Goal: Transaction & Acquisition: Purchase product/service

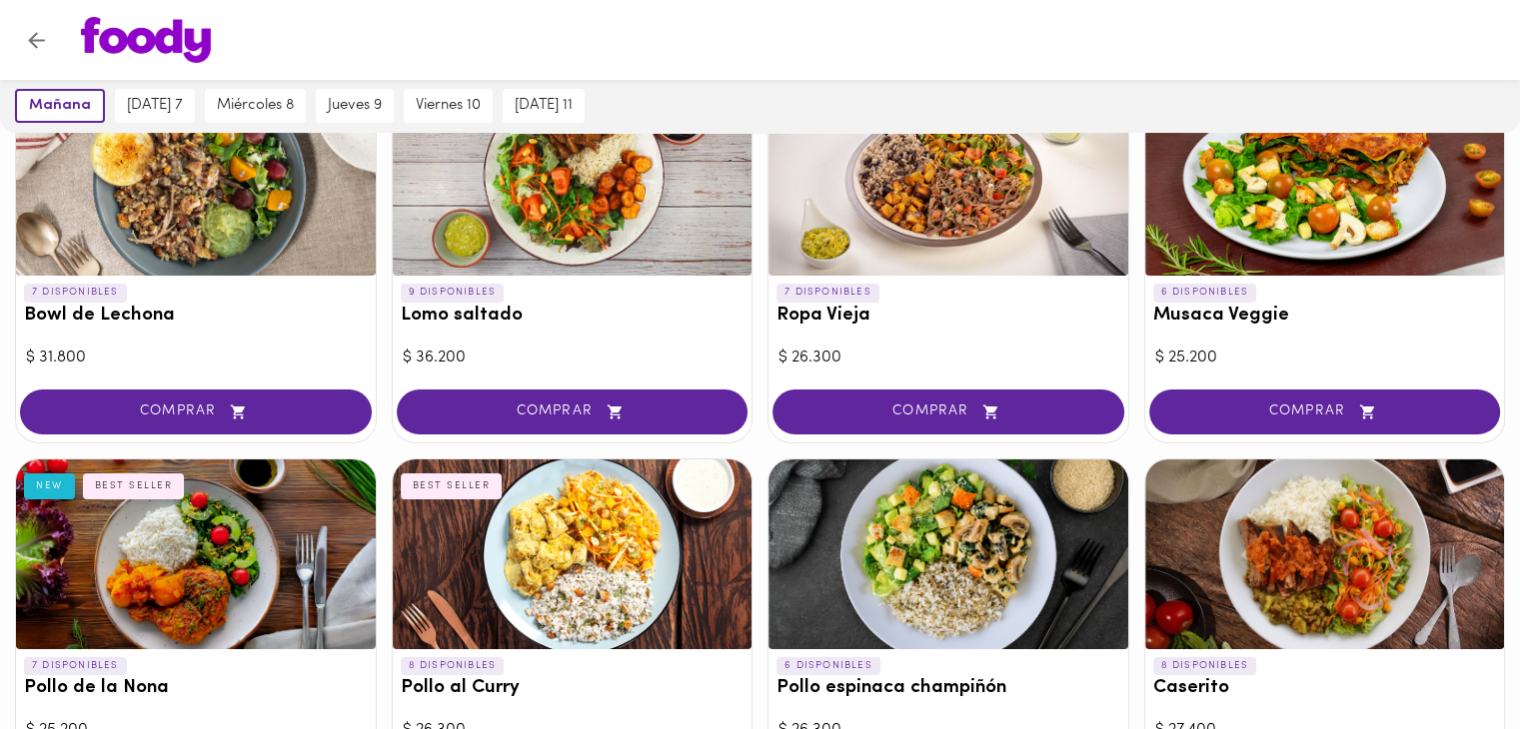
scroll to position [100, 0]
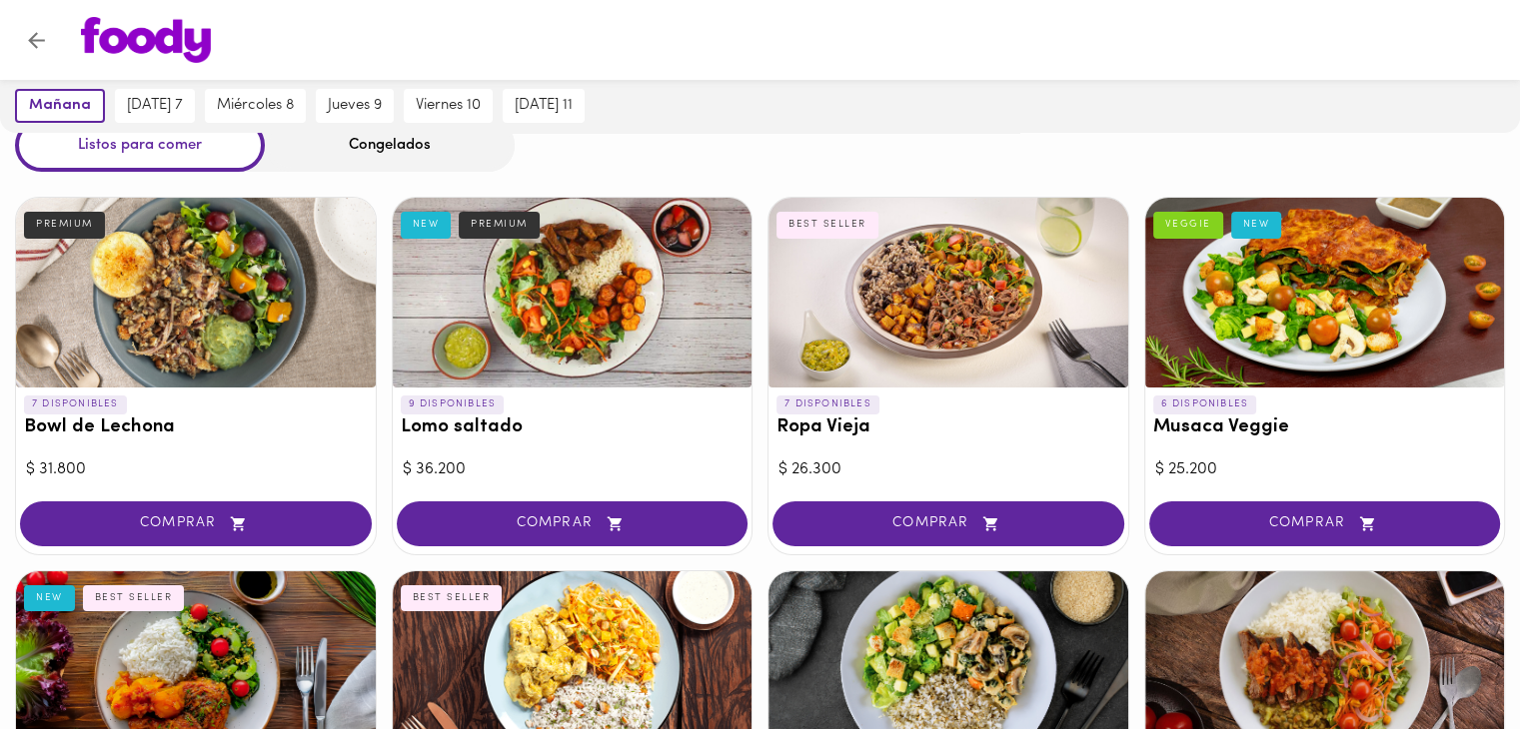
click at [1053, 136] on div "Listos para comer Congelados" at bounding box center [760, 145] width 1520 height 53
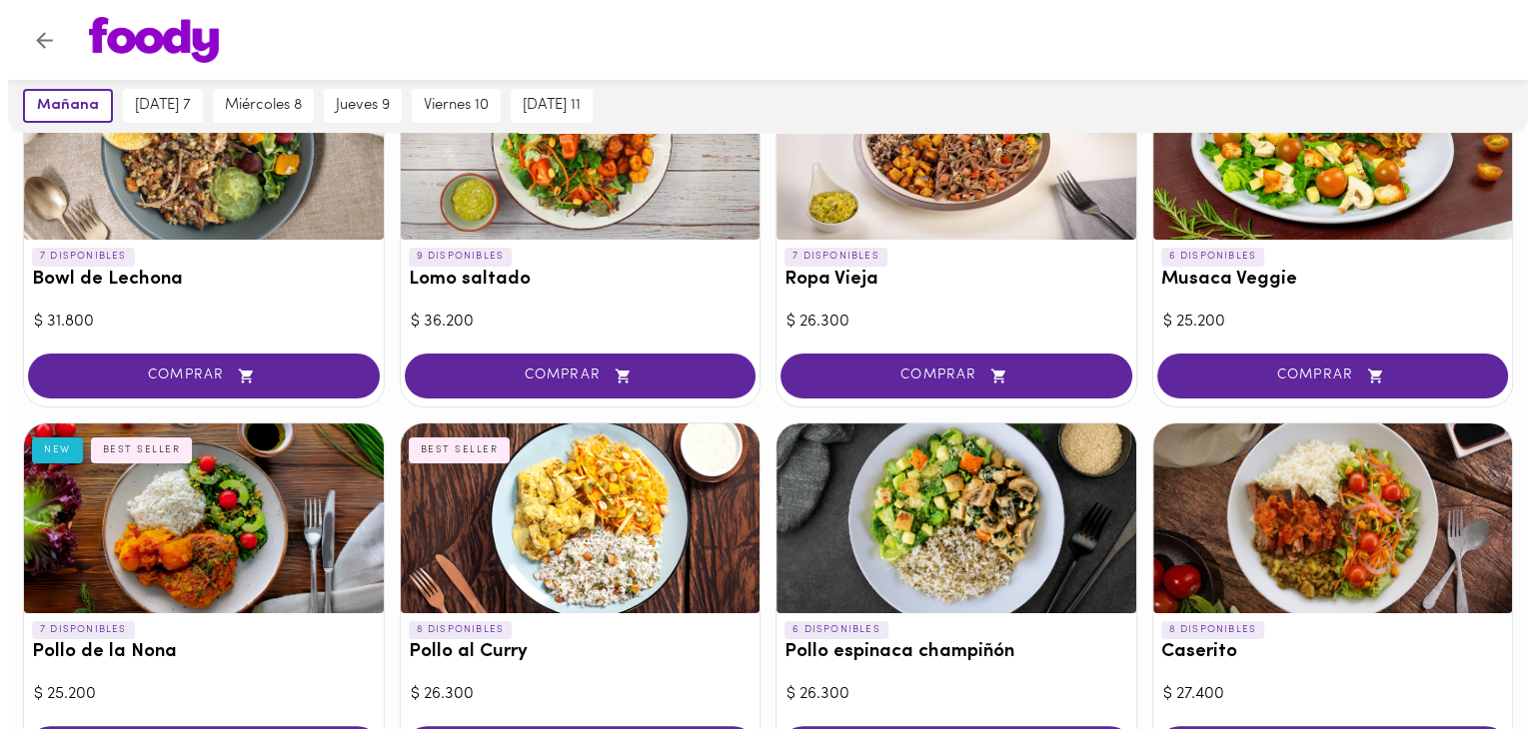
scroll to position [300, 0]
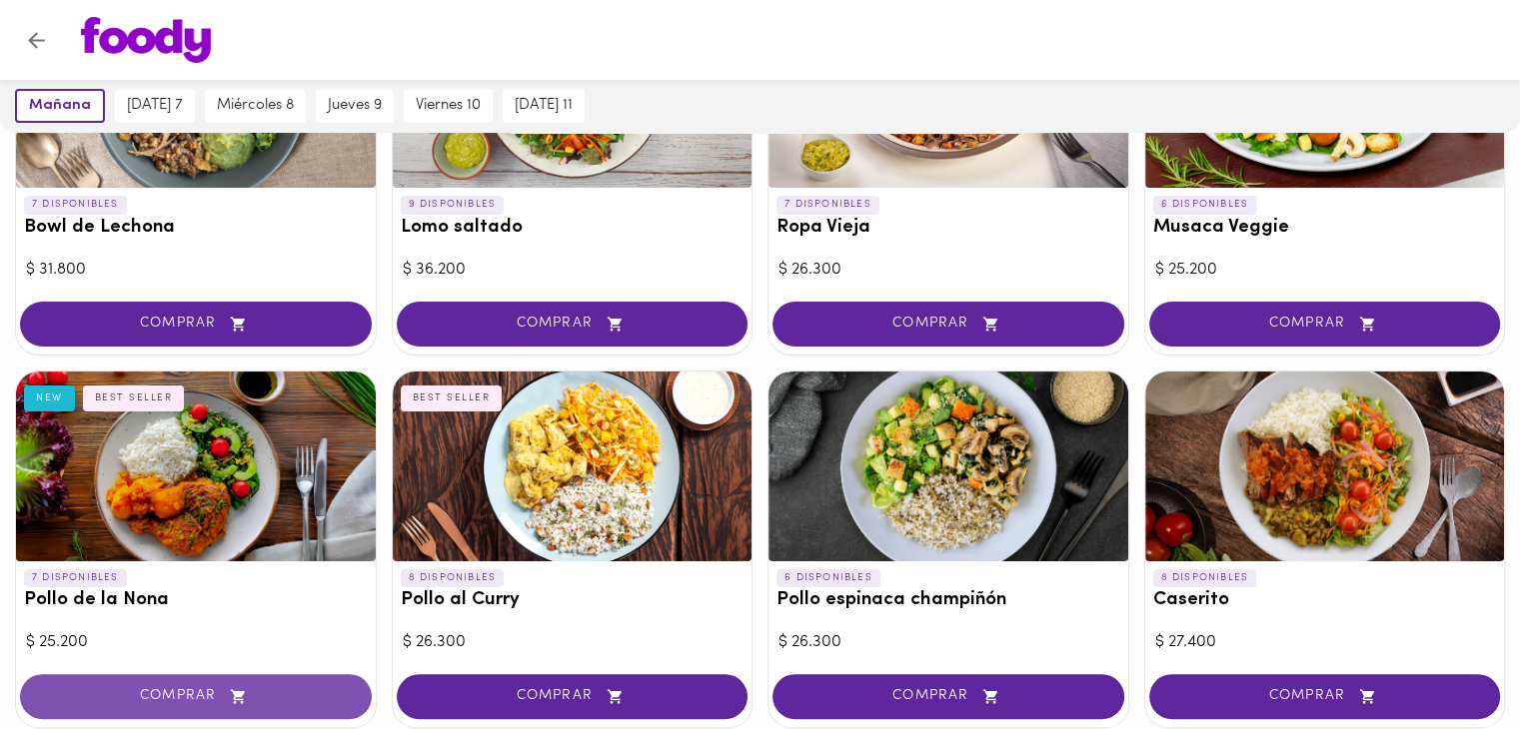
click at [195, 704] on button "COMPRAR" at bounding box center [196, 696] width 352 height 45
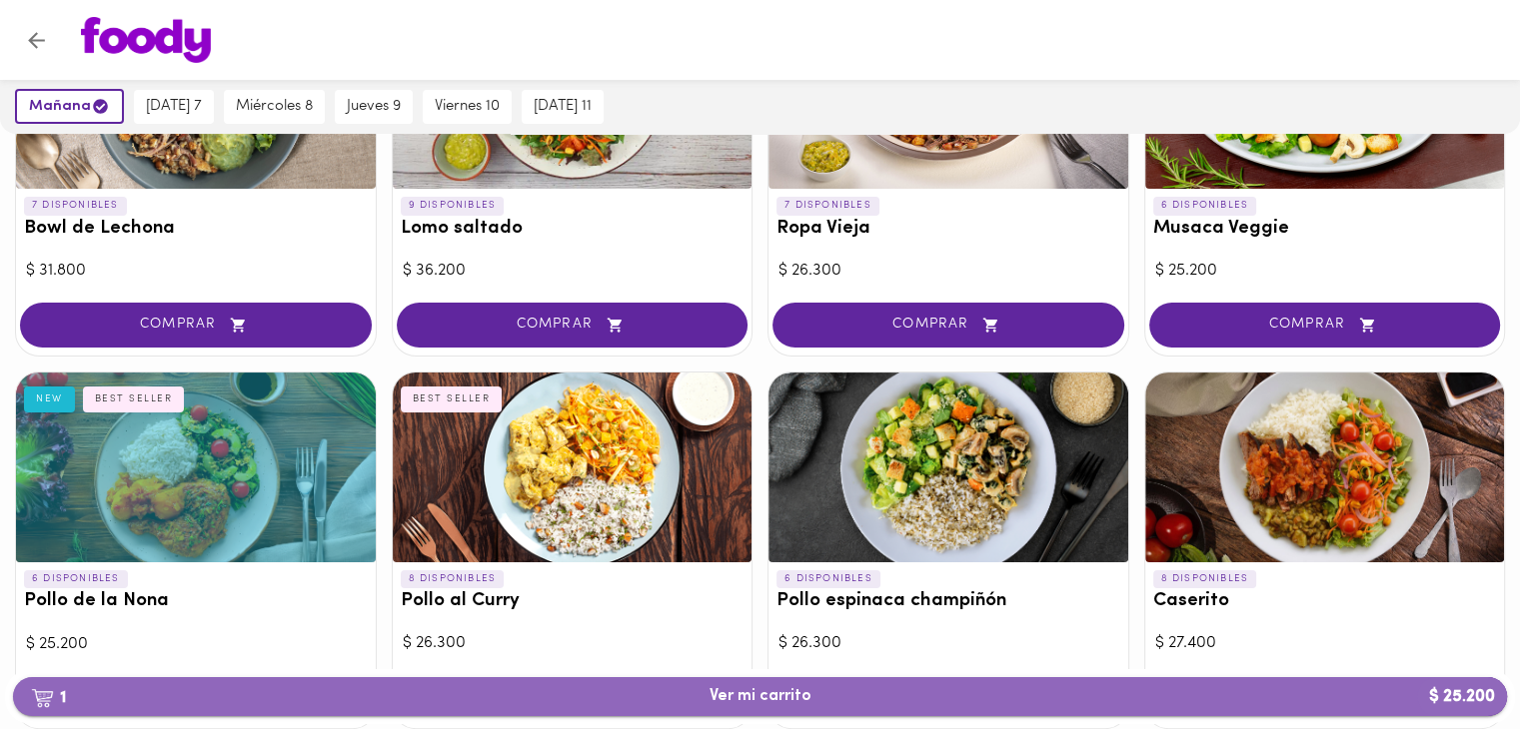
click at [599, 693] on span "1 Ver mi carrito $ 25.200" at bounding box center [760, 696] width 1462 height 19
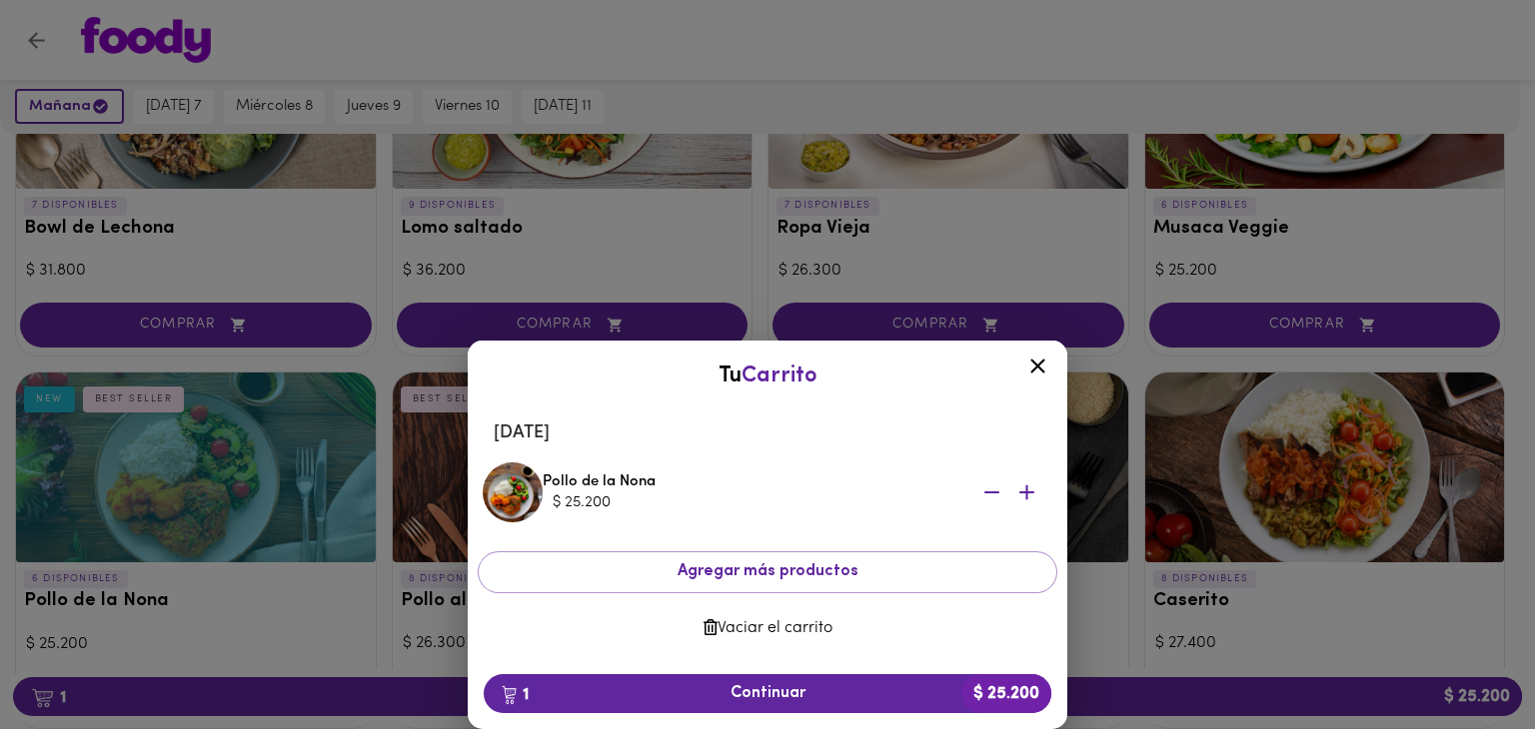
click at [799, 639] on button "Vaciar el carrito" at bounding box center [767, 628] width 579 height 39
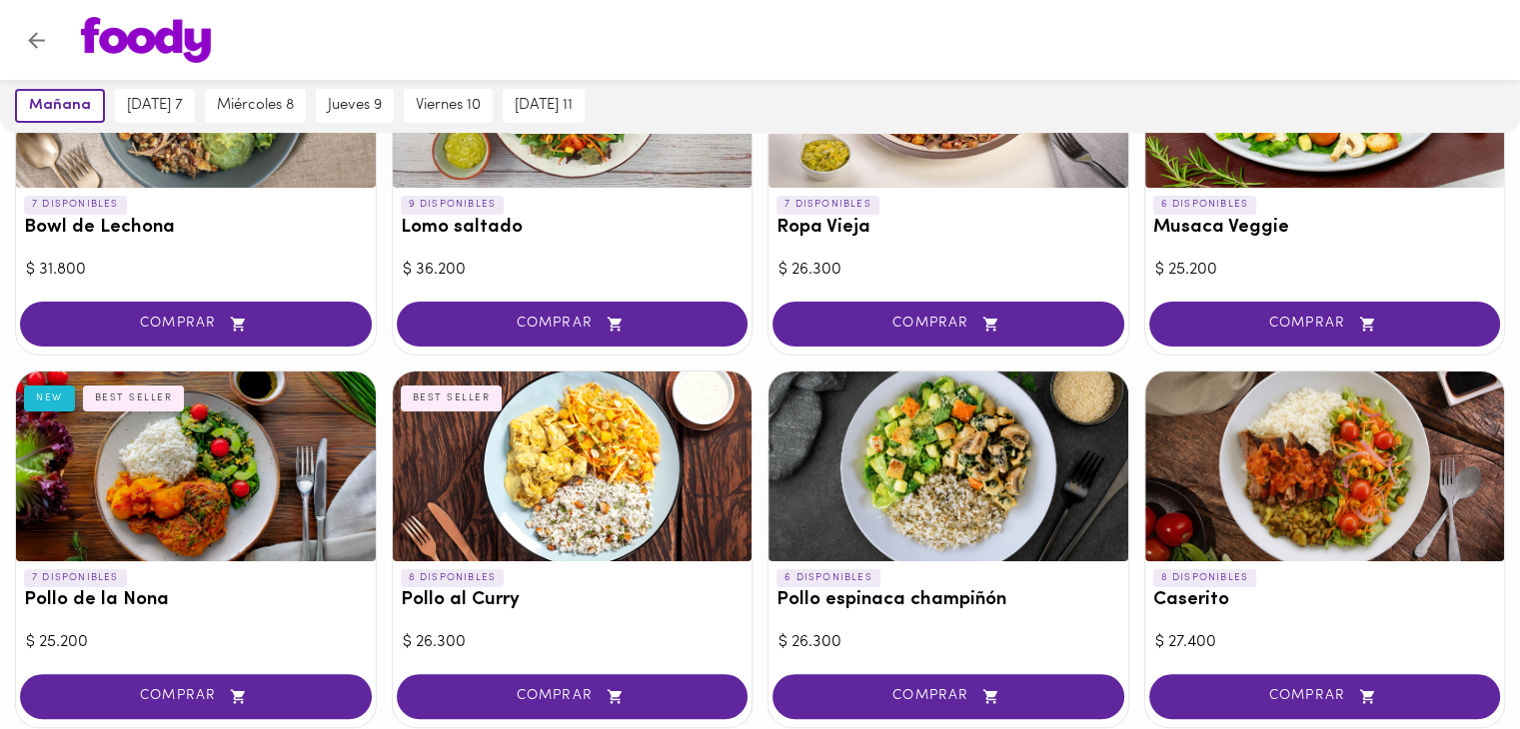
click at [164, 399] on div "BEST SELLER" at bounding box center [134, 399] width 102 height 26
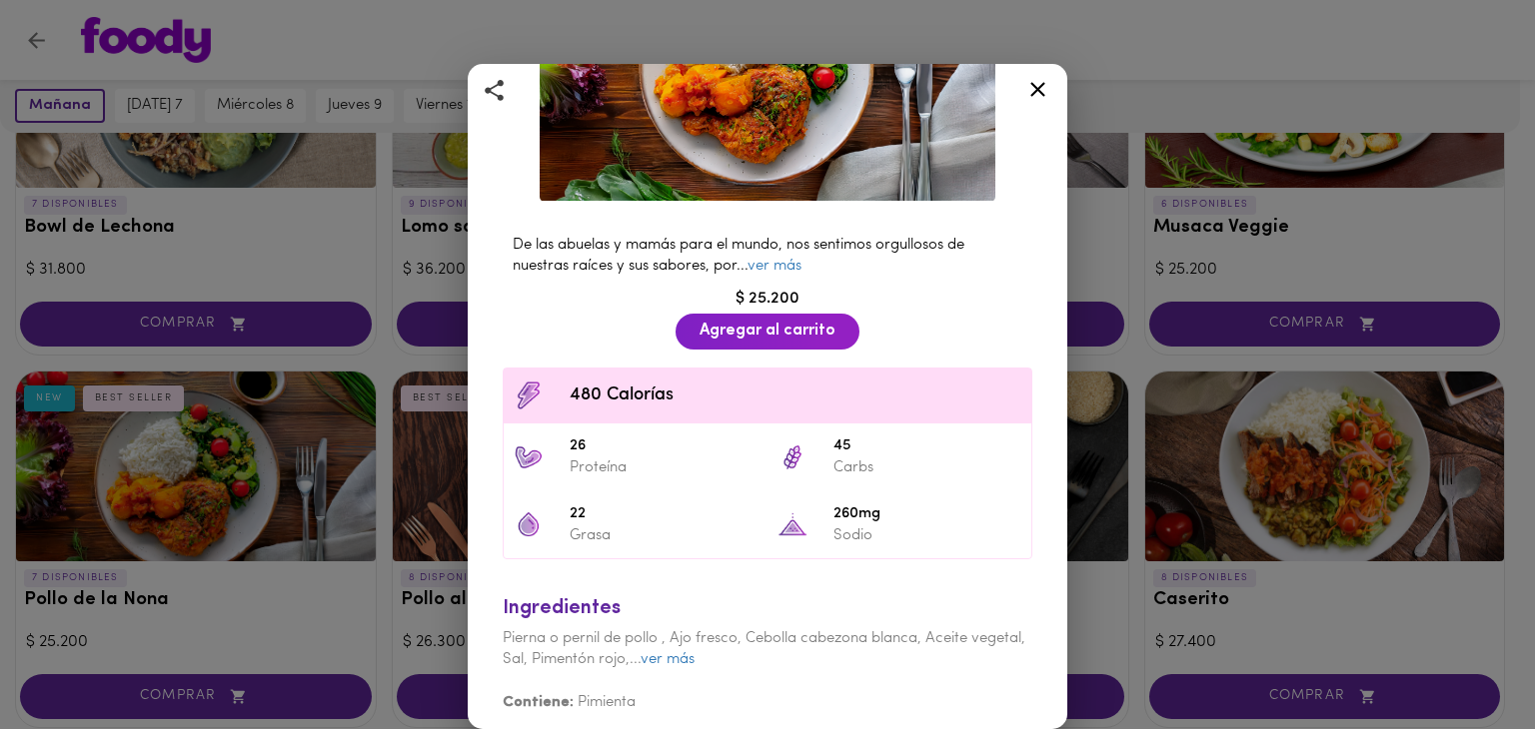
scroll to position [268, 0]
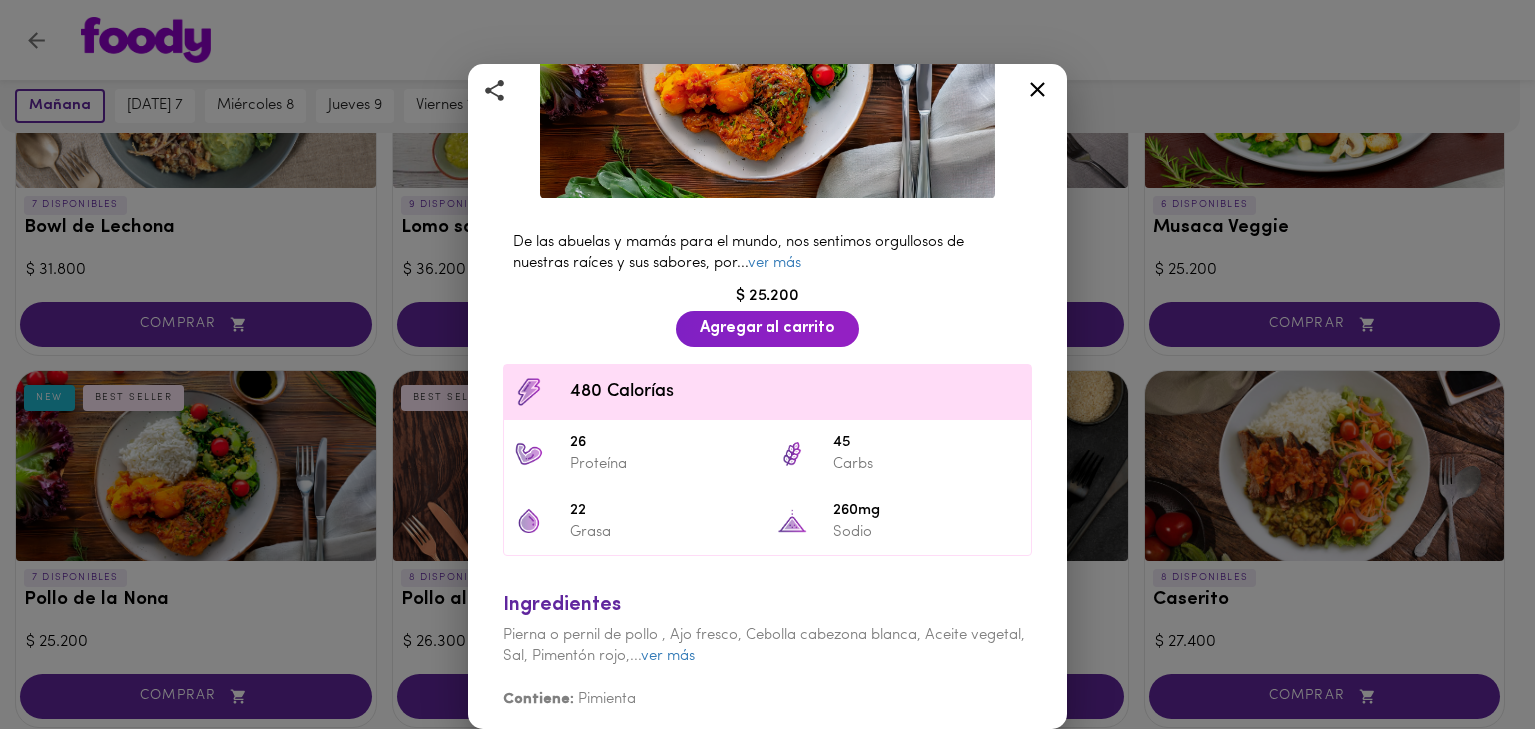
click at [1020, 87] on div at bounding box center [1037, 93] width 49 height 48
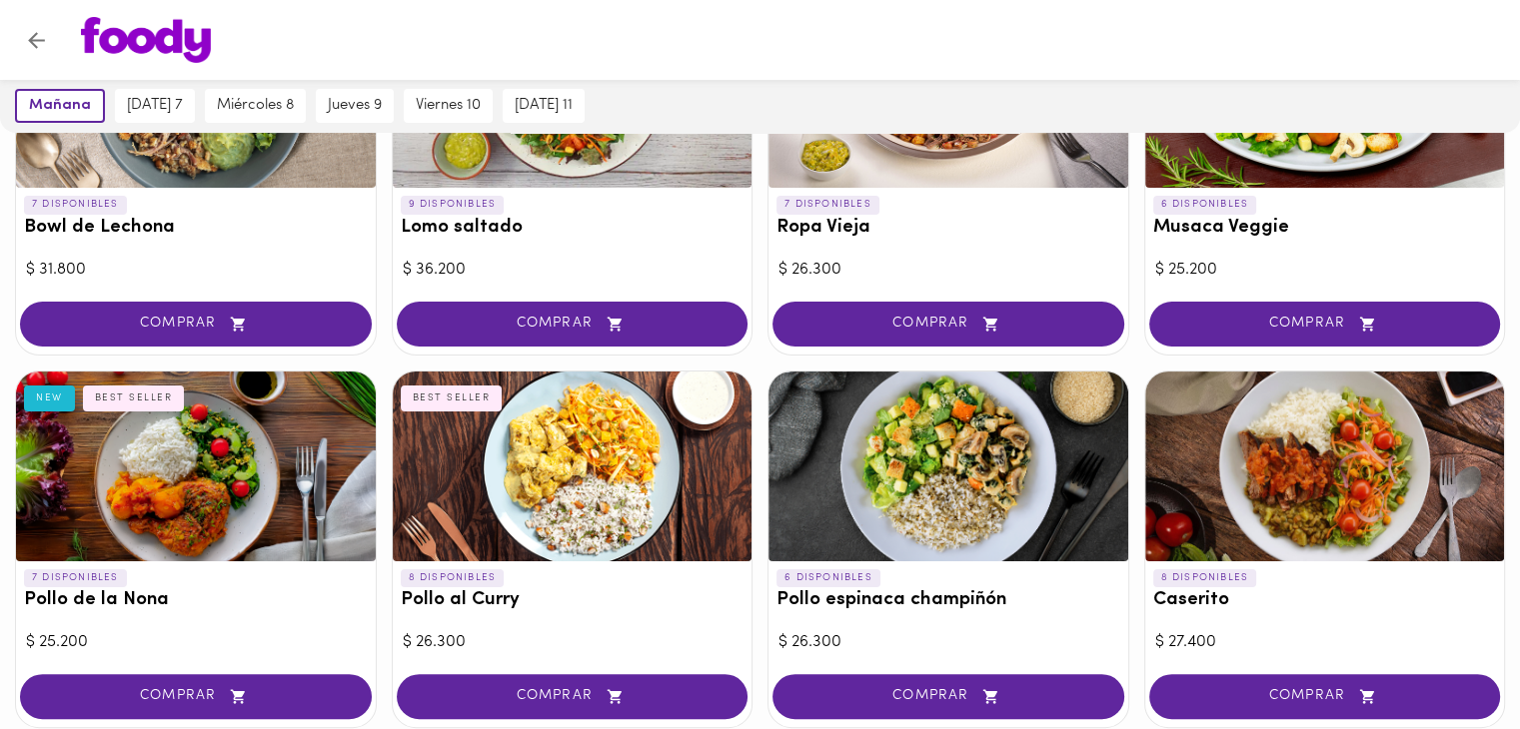
click at [500, 462] on div at bounding box center [573, 467] width 360 height 190
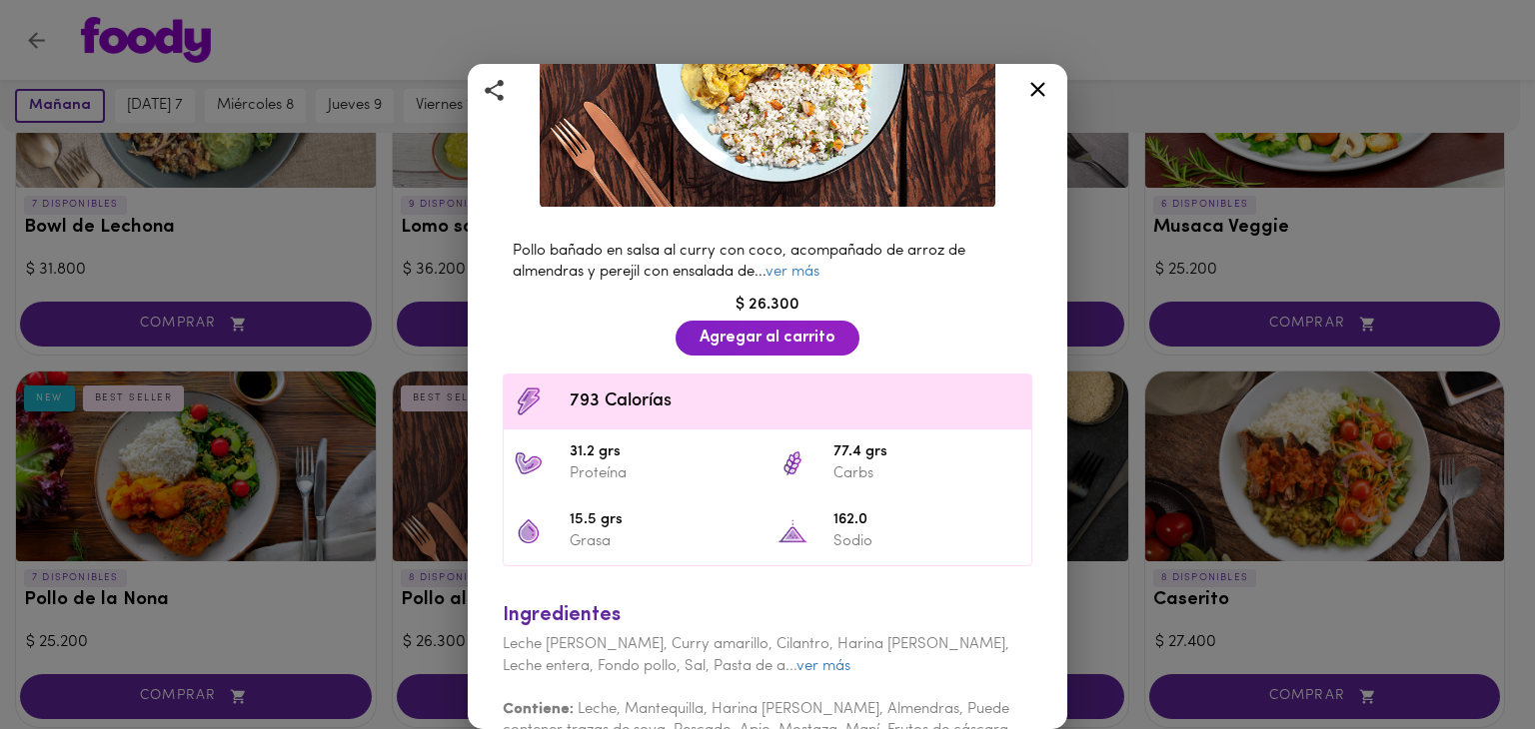
scroll to position [300, 0]
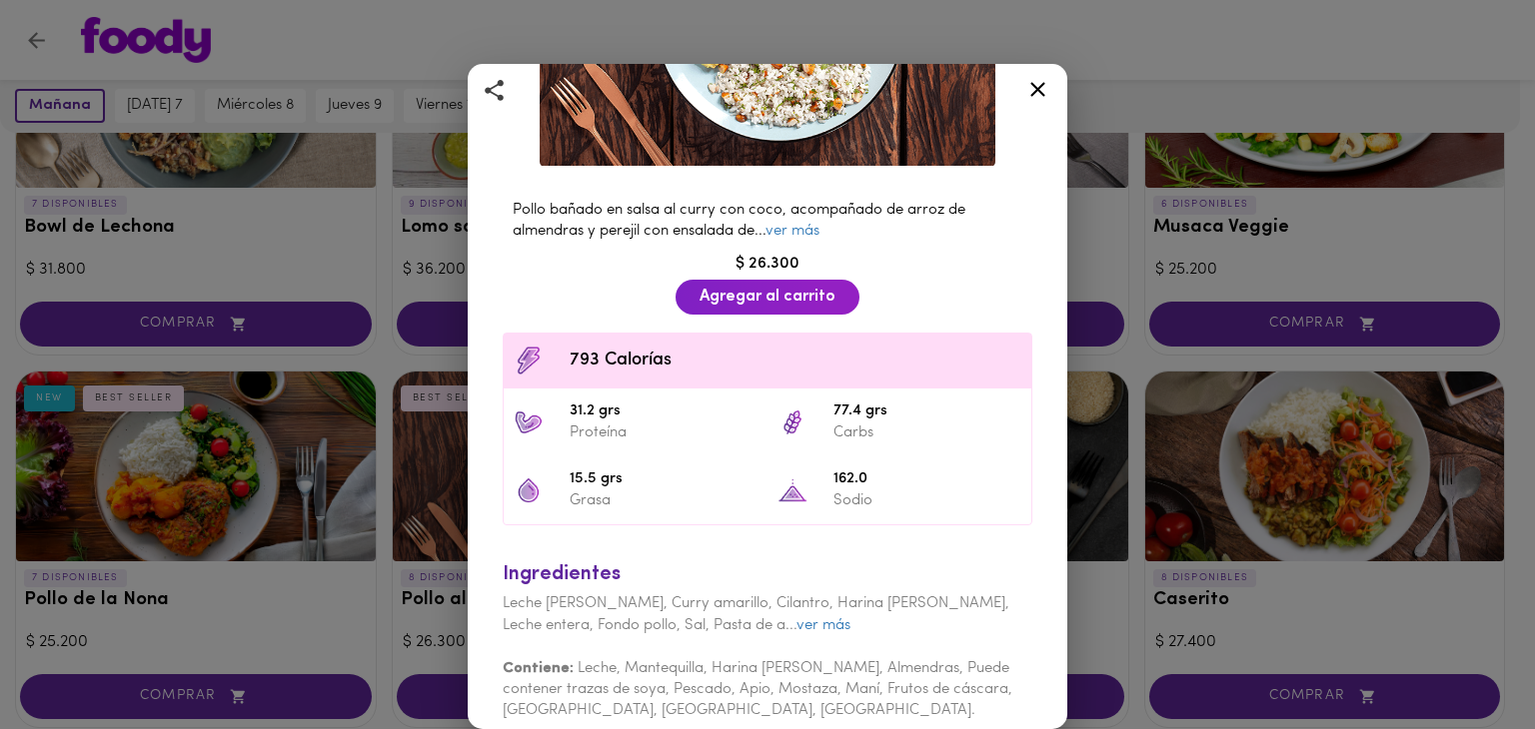
click at [1025, 101] on icon at bounding box center [1037, 89] width 25 height 25
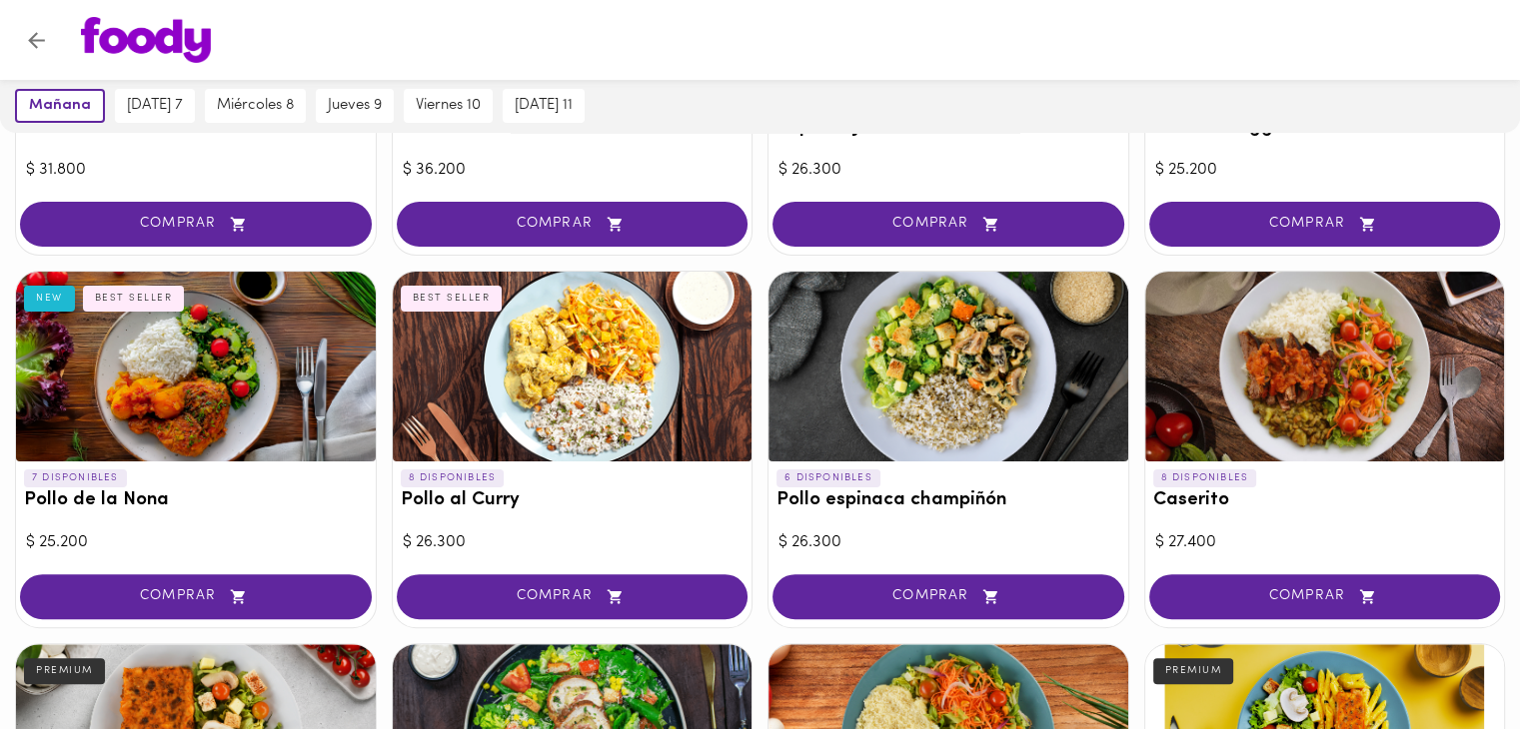
scroll to position [500, 0]
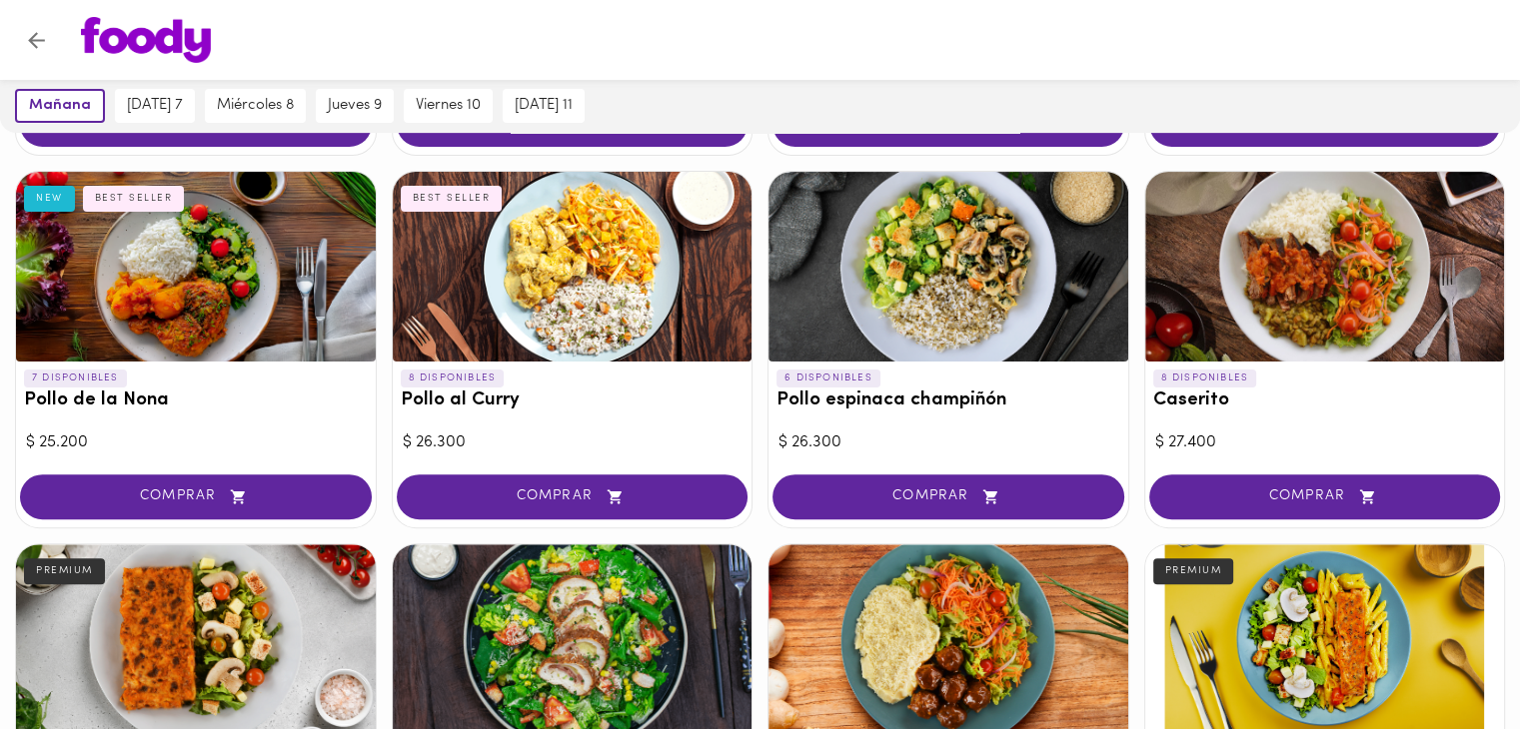
click at [563, 620] on div at bounding box center [573, 639] width 360 height 190
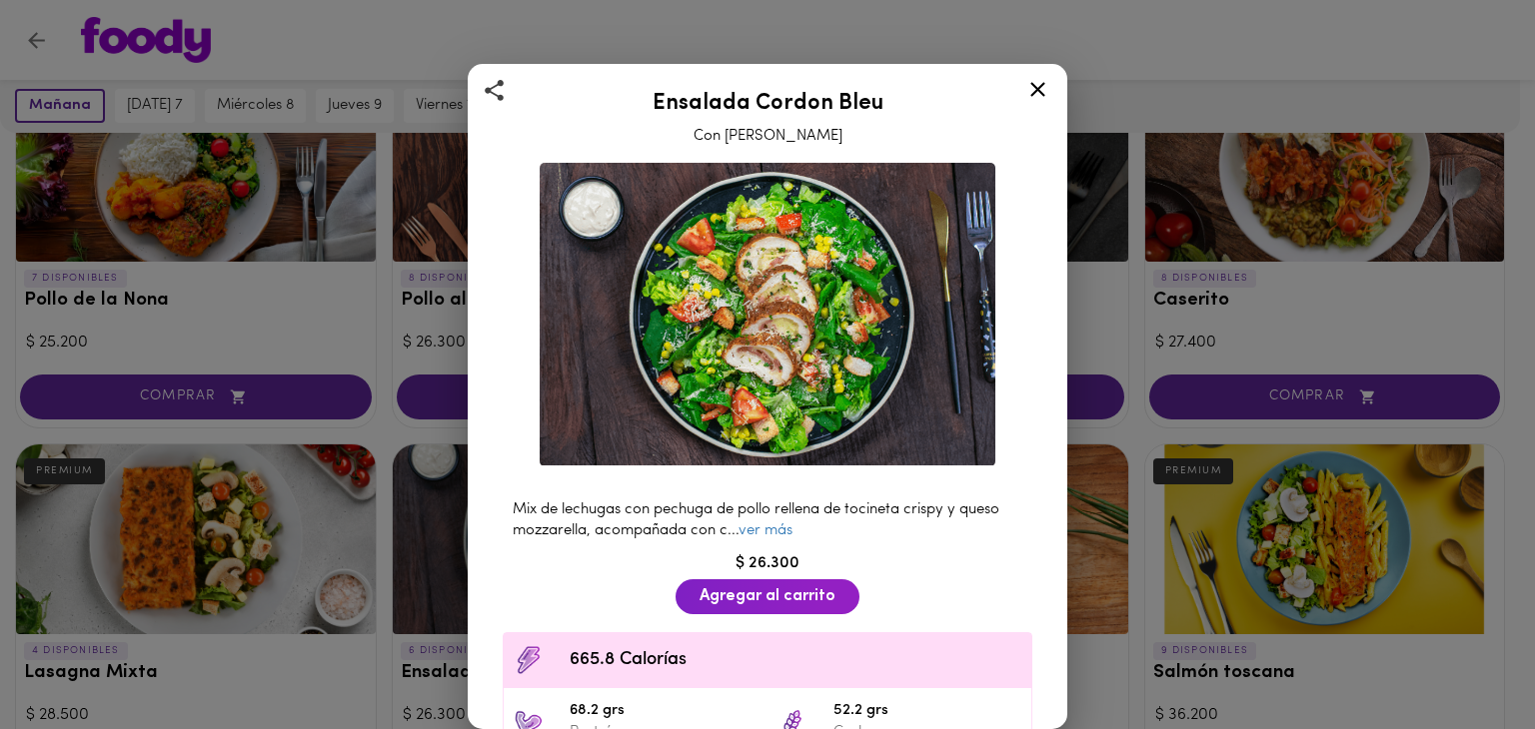
scroll to position [100, 0]
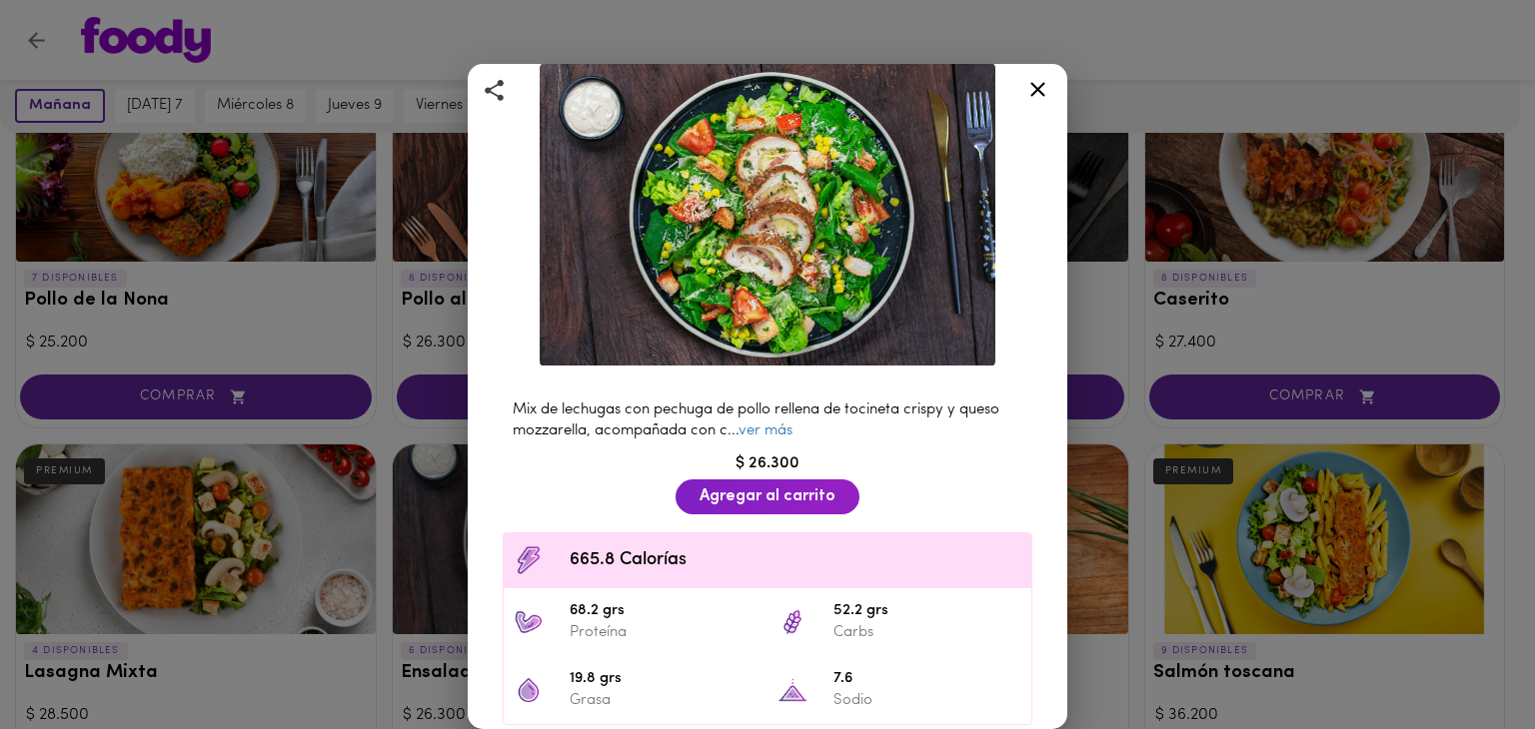
click at [1025, 80] on icon at bounding box center [1037, 89] width 25 height 25
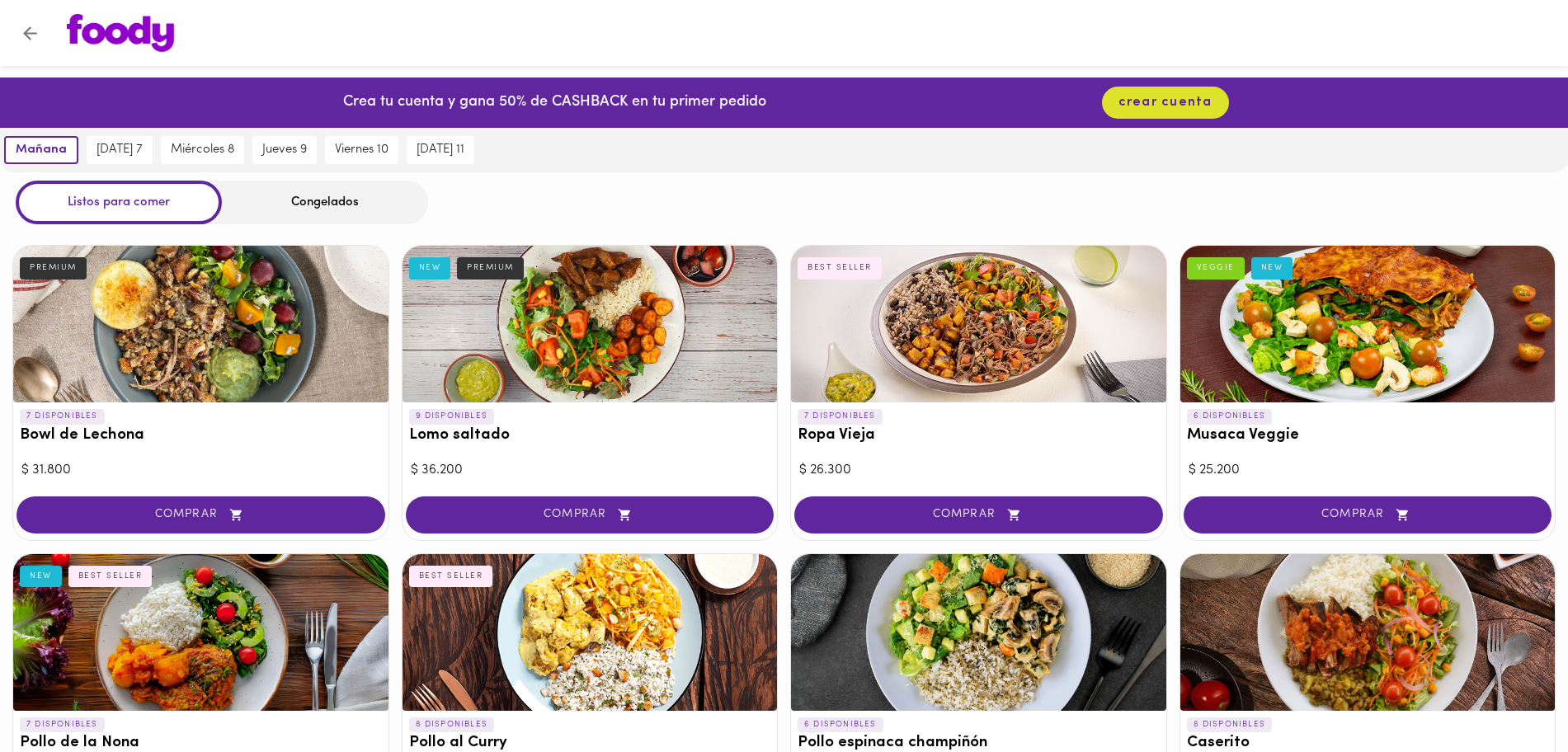
click at [287, 204] on div "Congelados" at bounding box center [325, 202] width 206 height 44
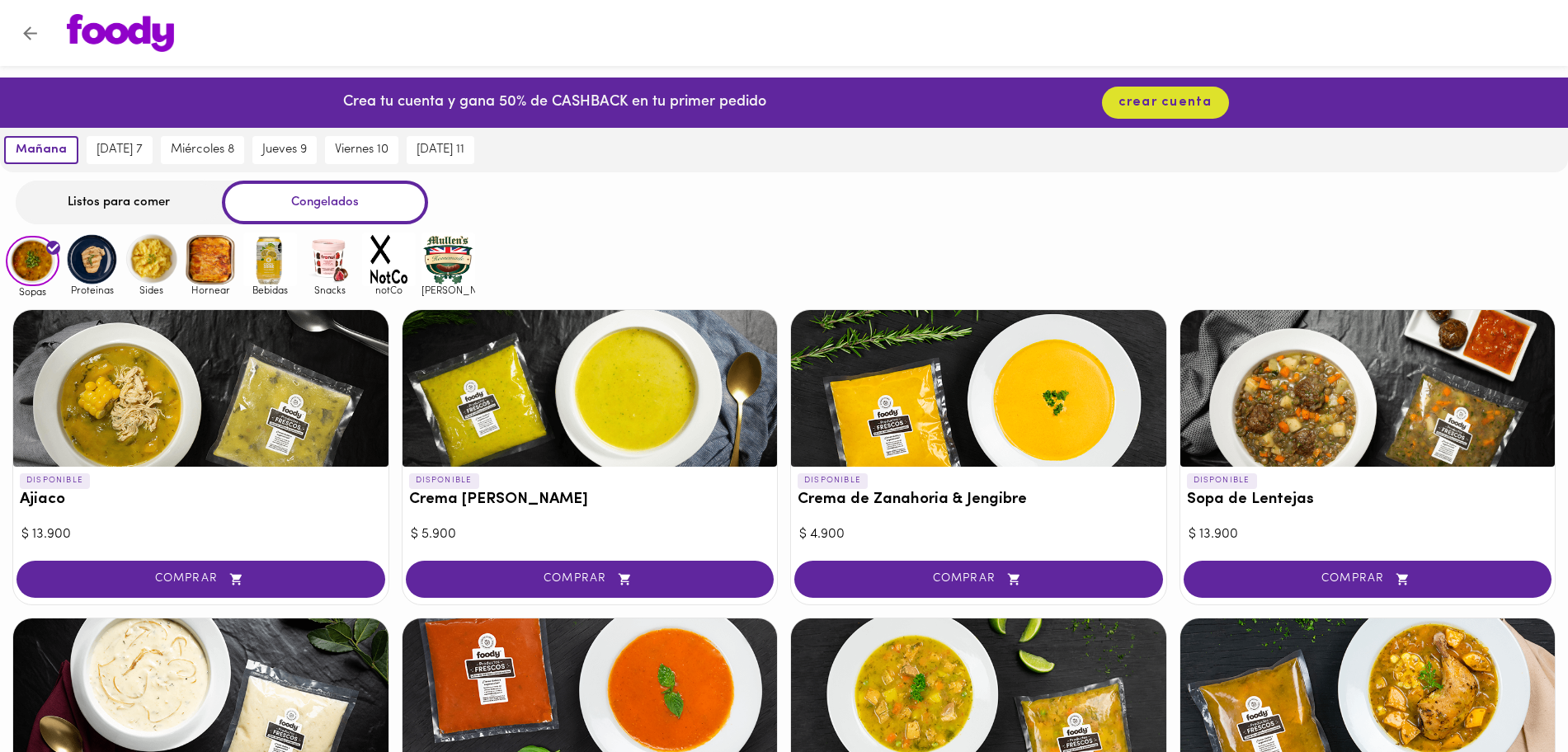
click at [94, 253] on img at bounding box center [92, 259] width 54 height 54
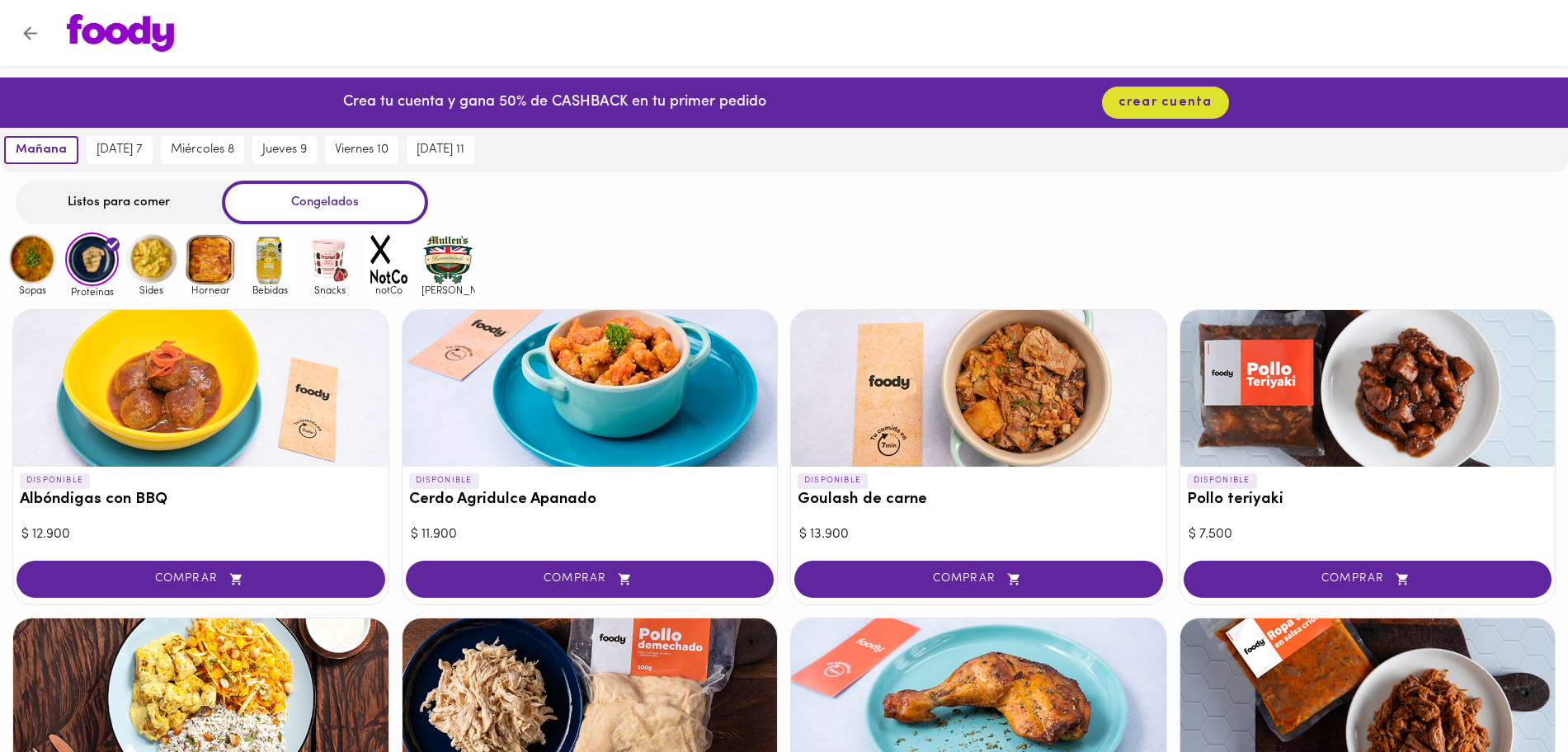
click at [159, 240] on img at bounding box center [151, 259] width 54 height 54
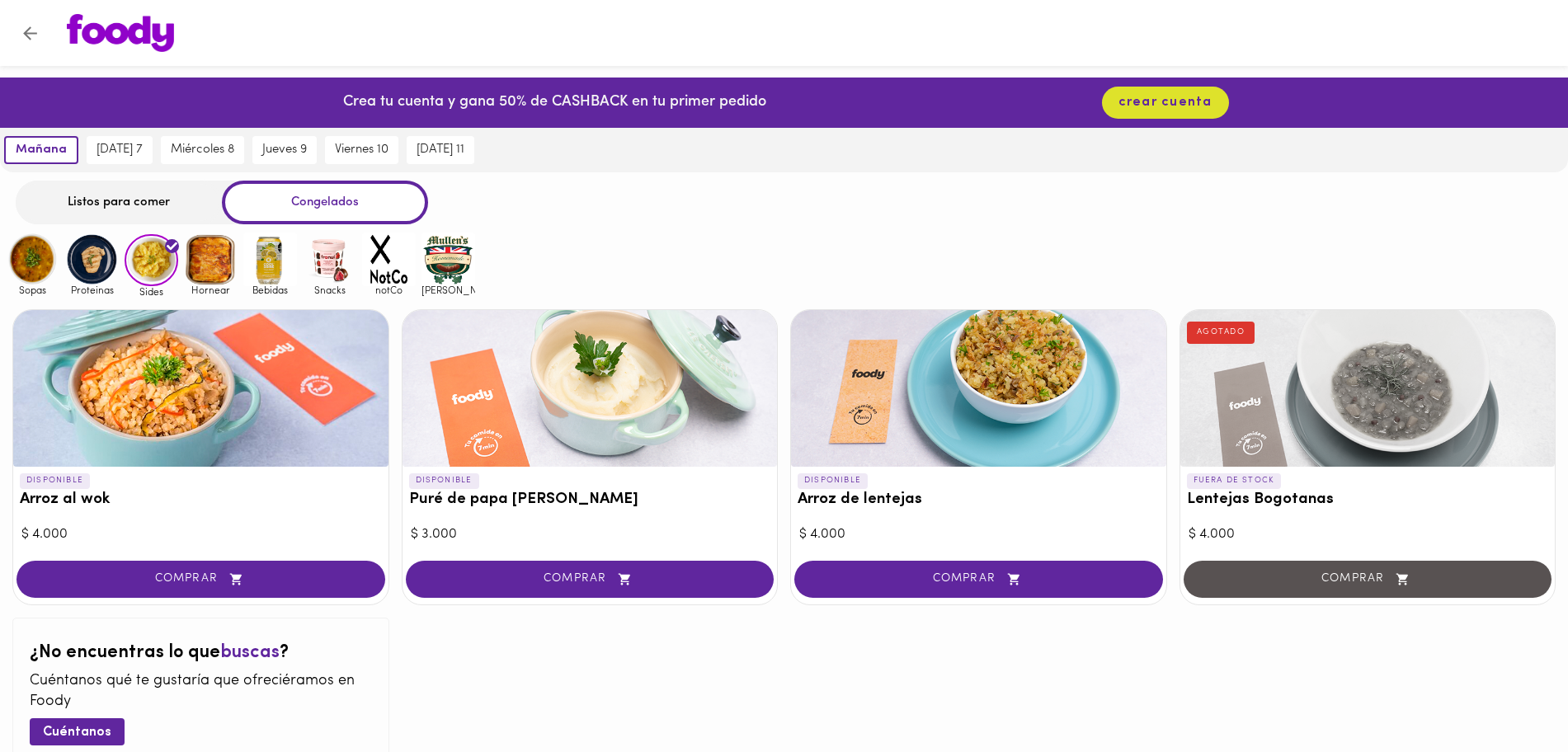
click at [201, 239] on img at bounding box center [211, 259] width 54 height 54
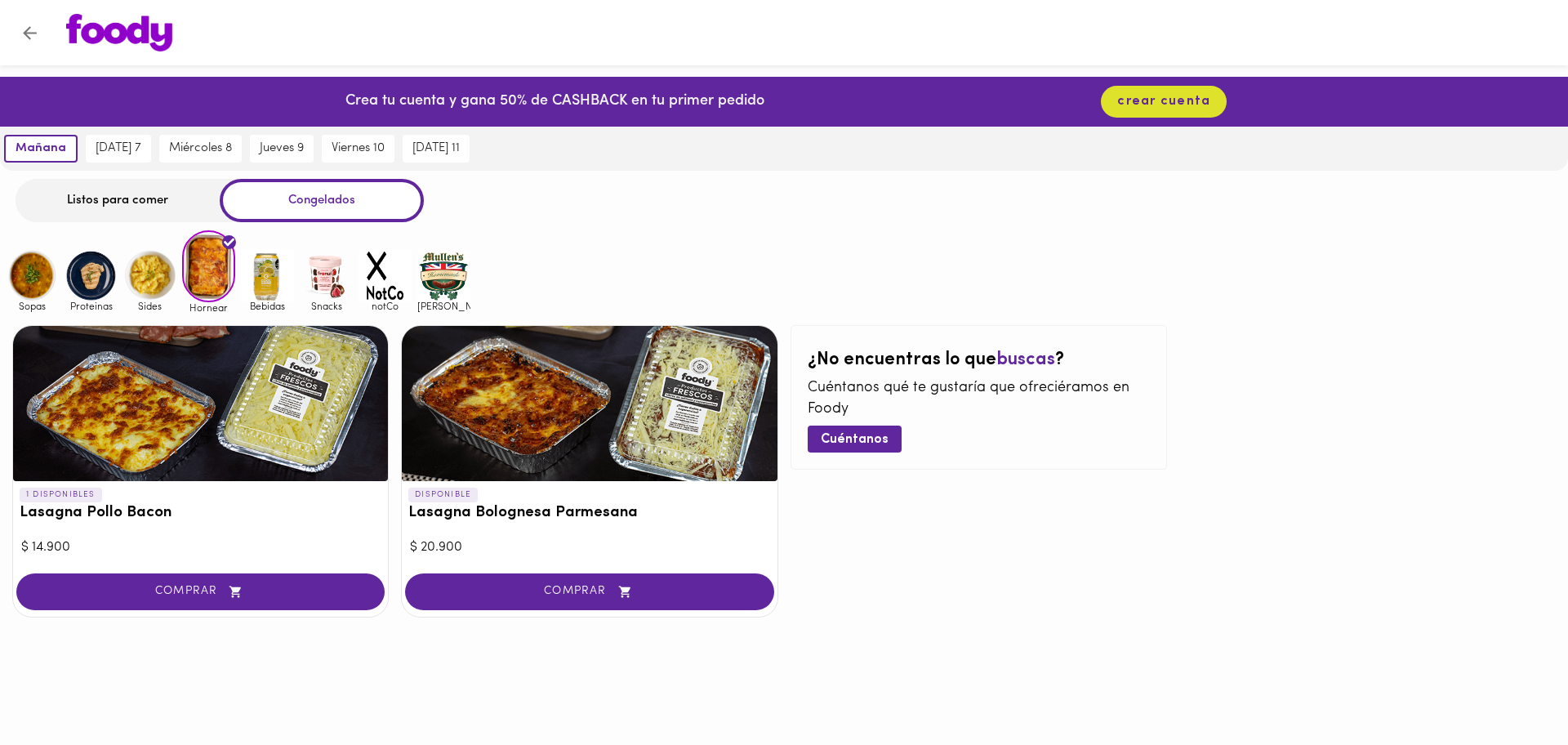
click at [255, 267] on img at bounding box center [267, 276] width 53 height 53
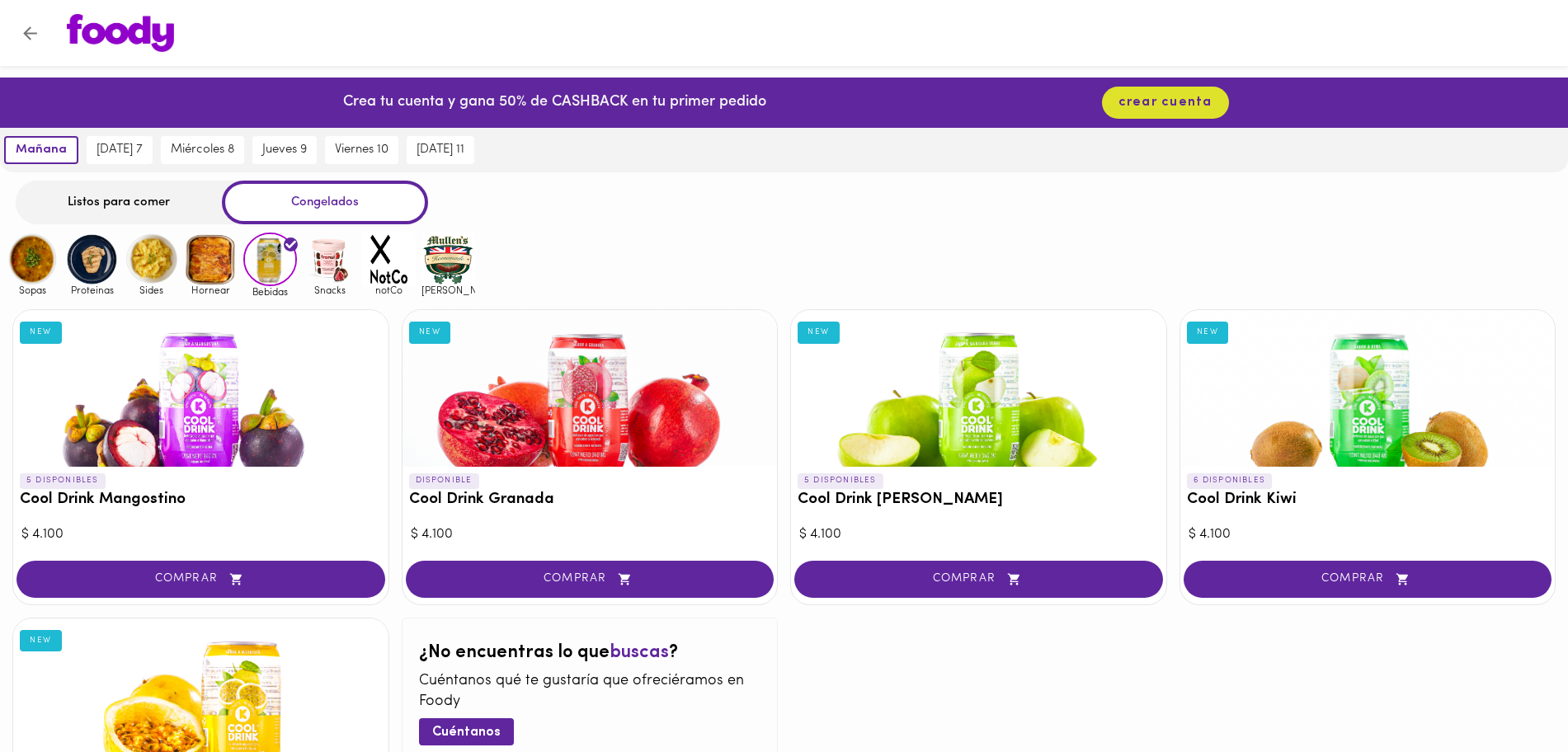
click at [301, 273] on div "Snacks" at bounding box center [327, 265] width 59 height 64
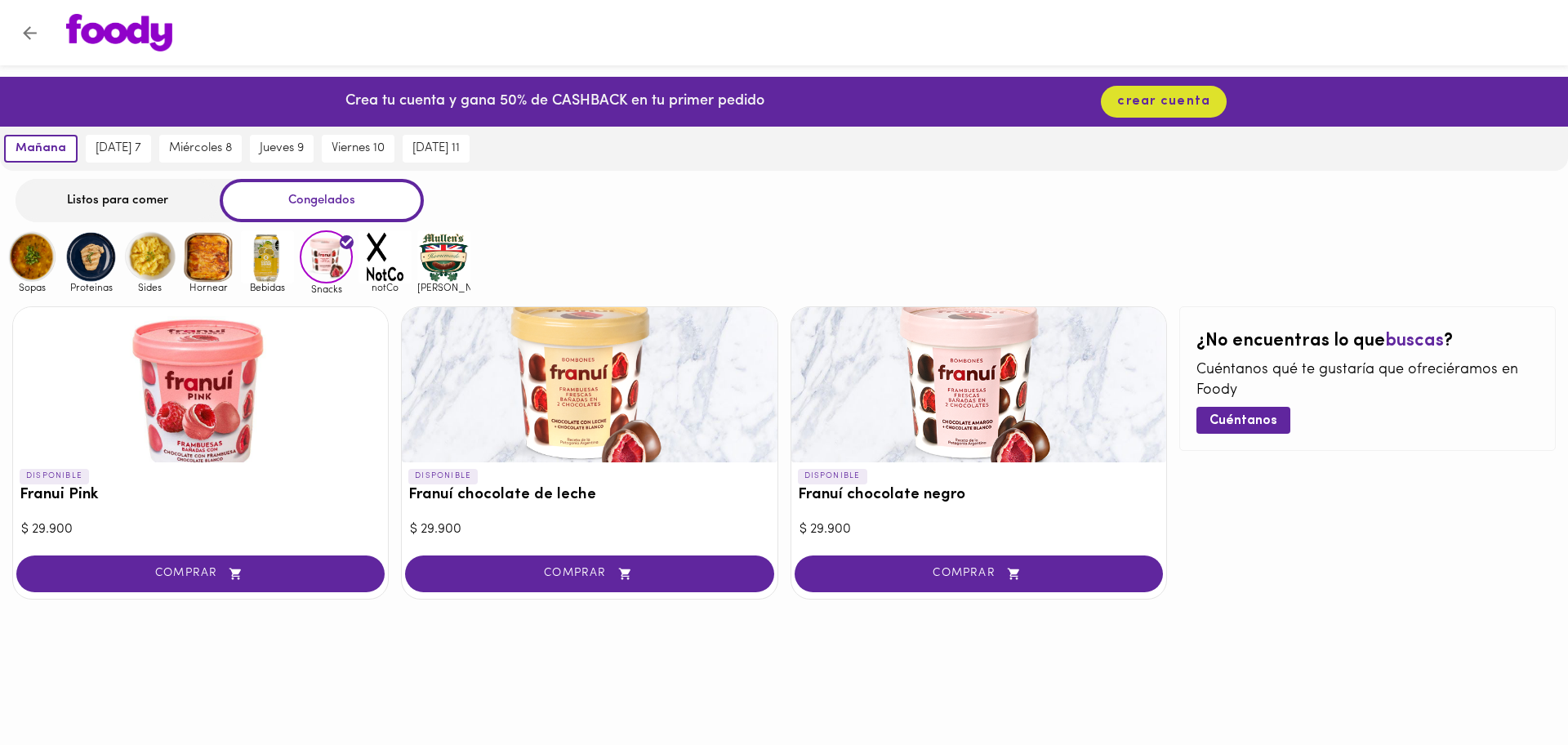
click at [347, 260] on img at bounding box center [326, 257] width 53 height 53
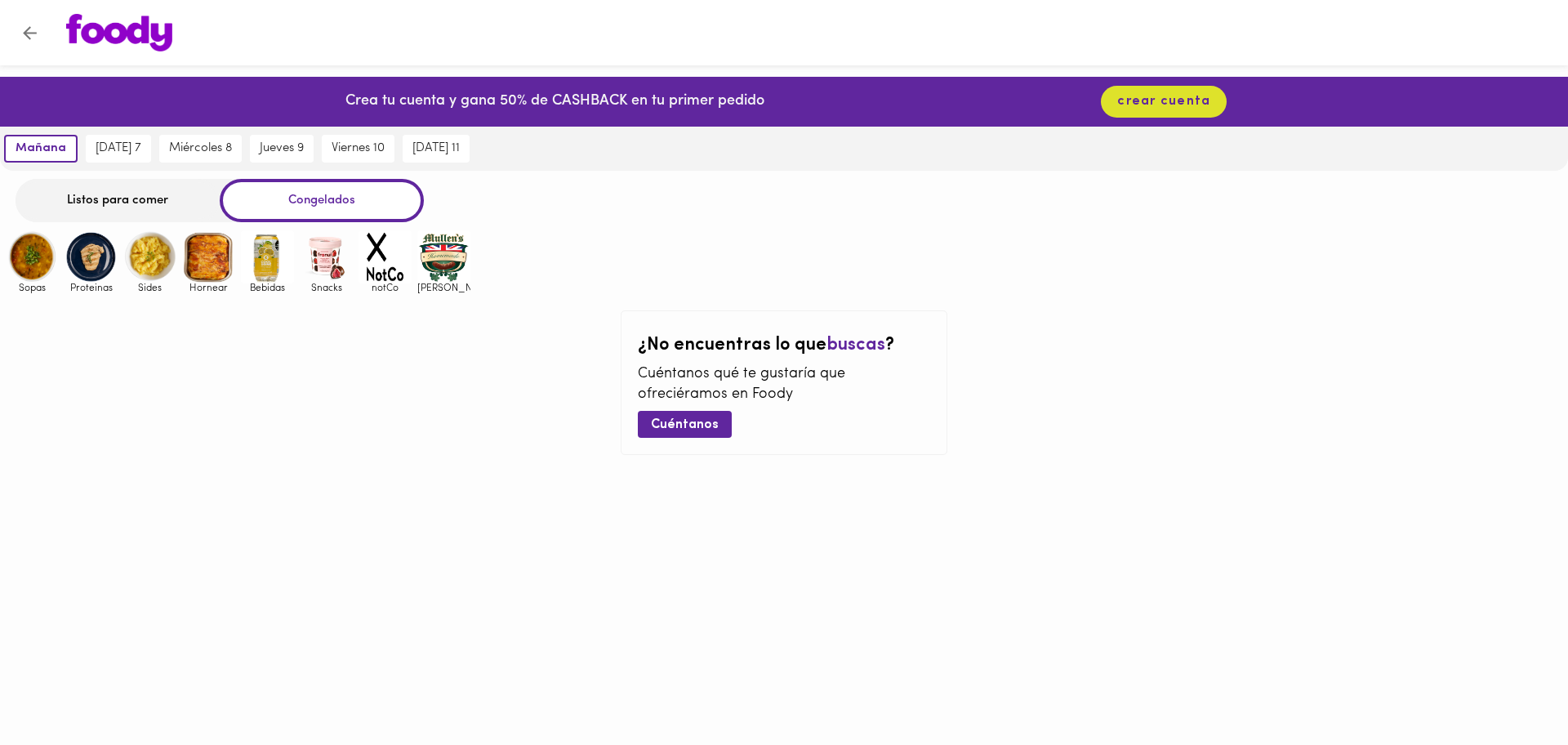
click at [370, 240] on img at bounding box center [385, 257] width 53 height 53
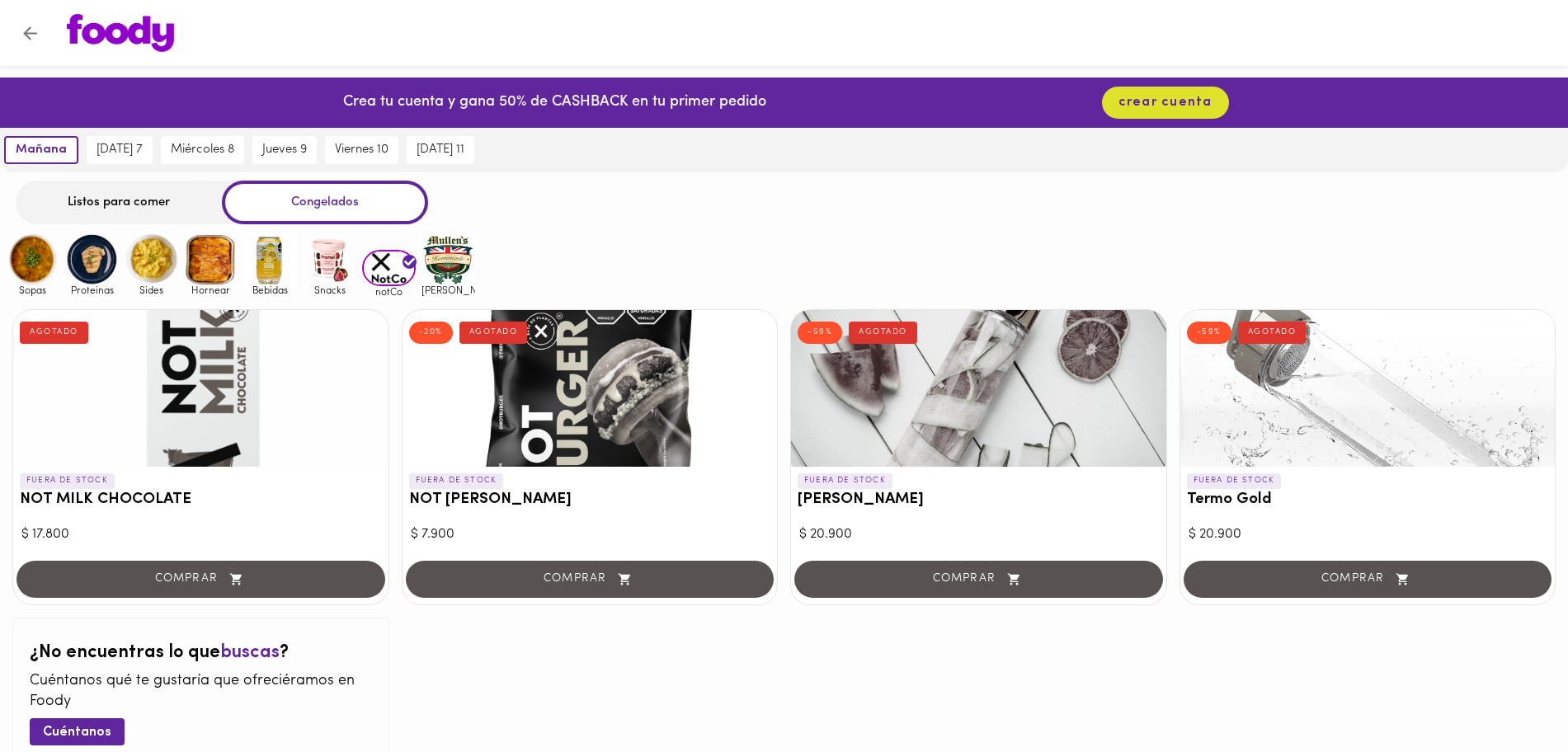
click at [419, 264] on div "[PERSON_NAME]" at bounding box center [446, 265] width 59 height 64
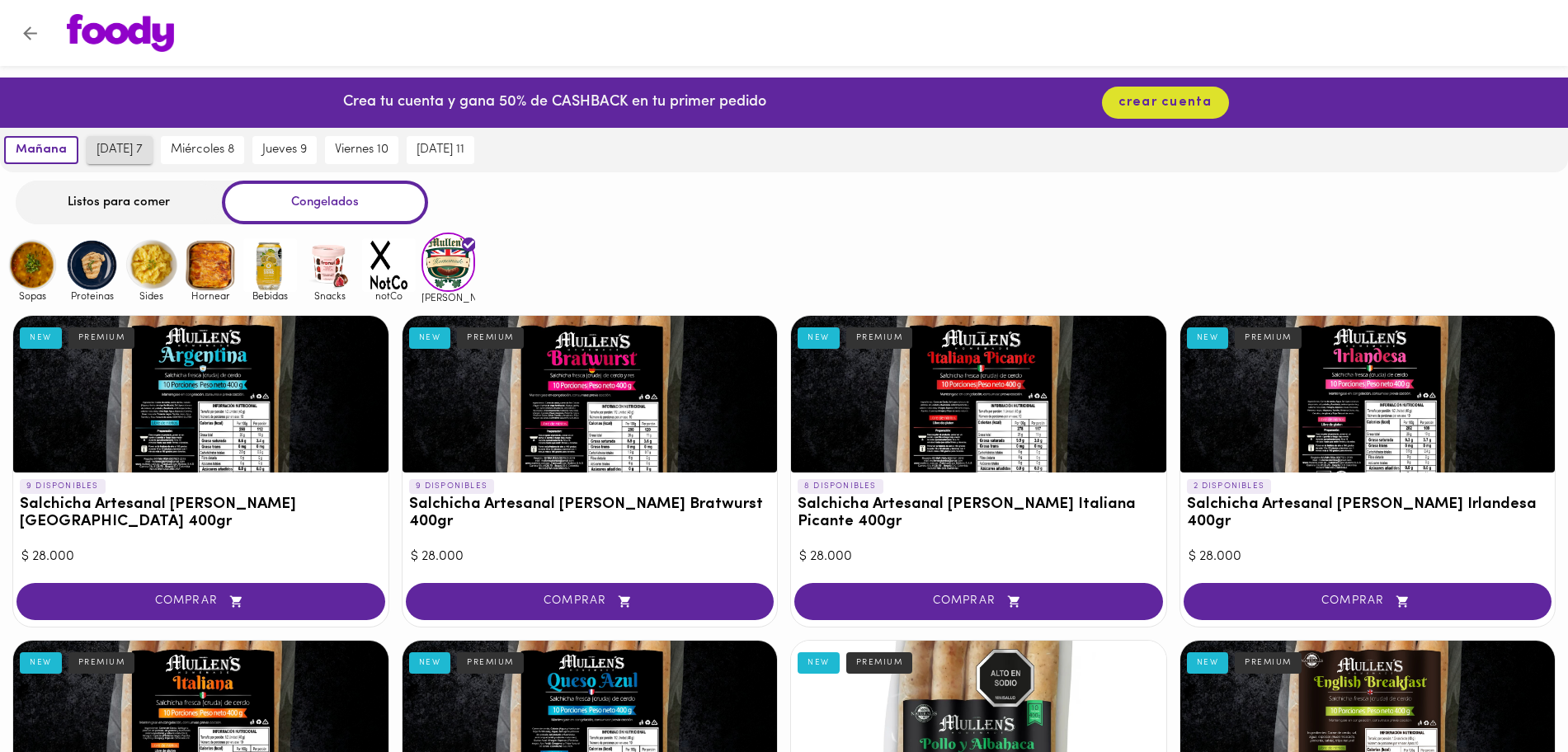
click at [91, 143] on button "[DATE] 7" at bounding box center [120, 150] width 66 height 28
click at [78, 211] on div "Listos para comer" at bounding box center [119, 202] width 206 height 44
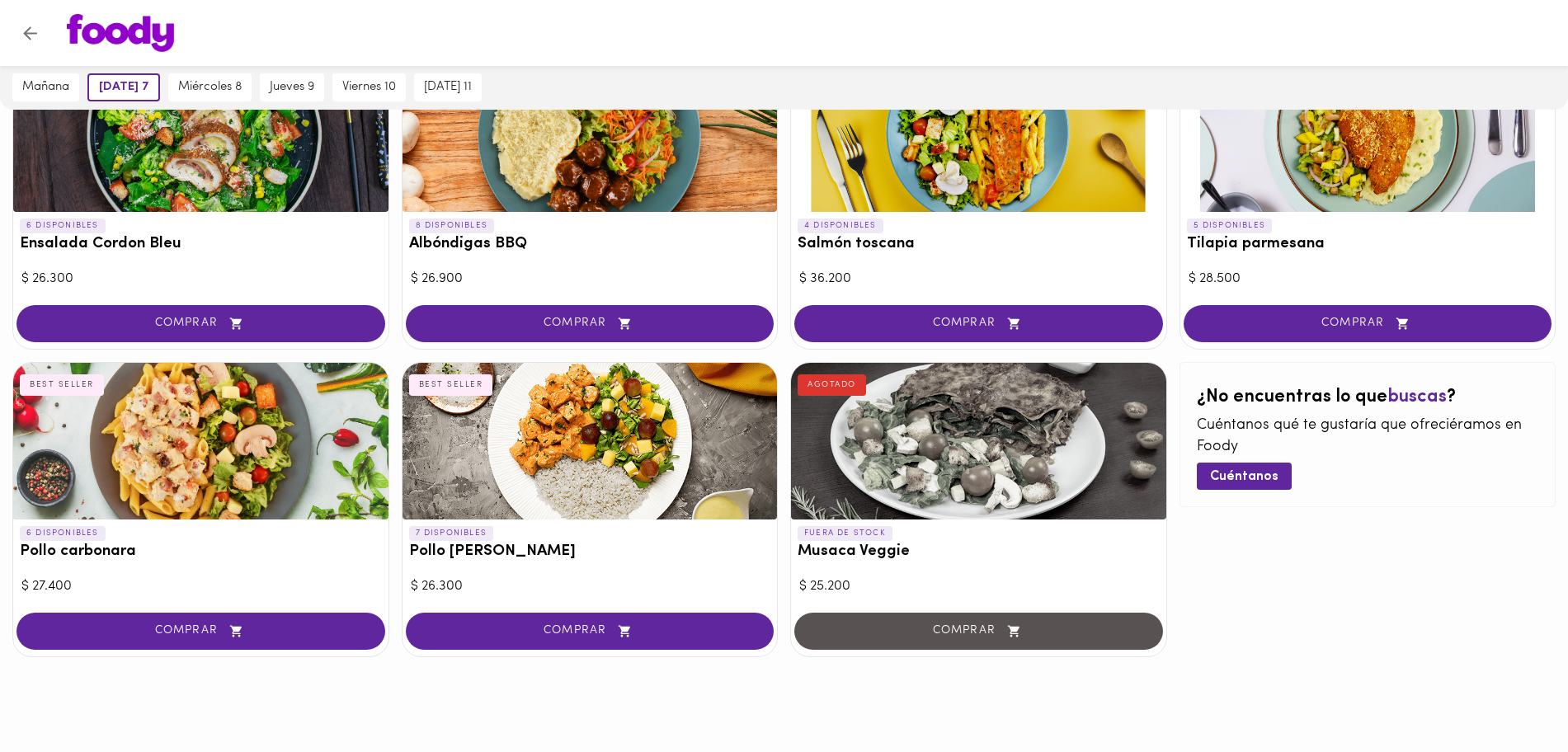
scroll to position [703, 0]
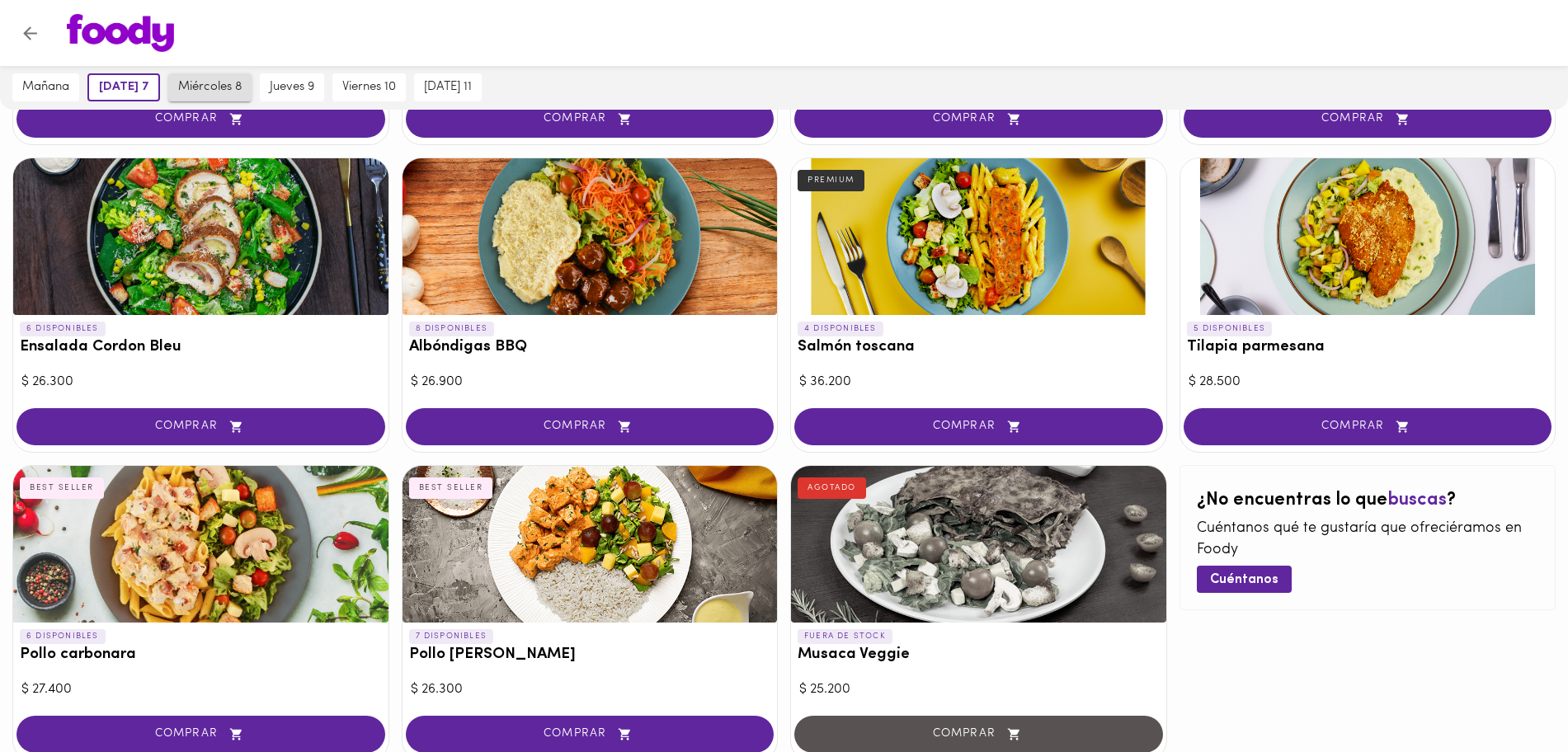
click at [200, 94] on span "miércoles 8" at bounding box center [210, 87] width 64 height 15
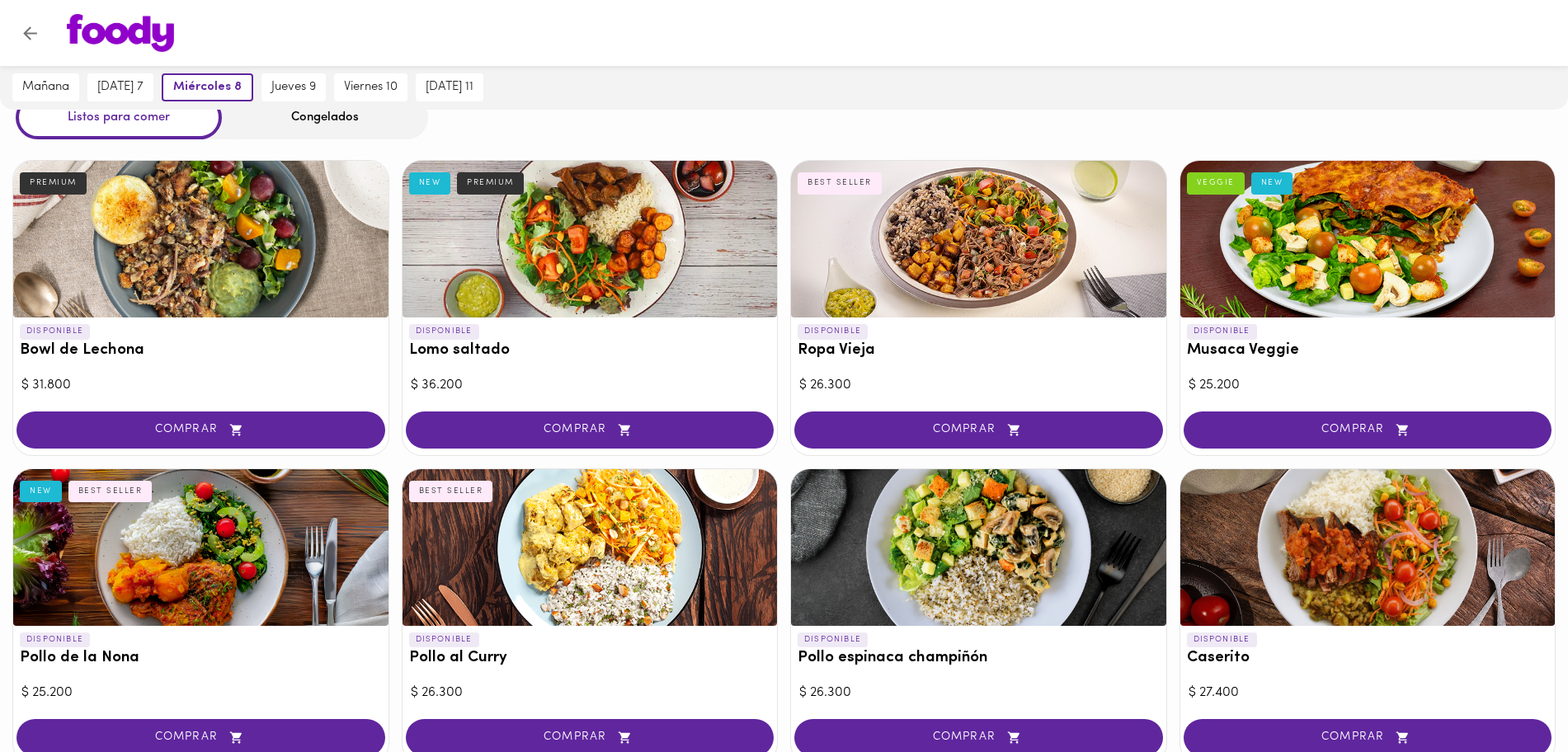
scroll to position [0, 0]
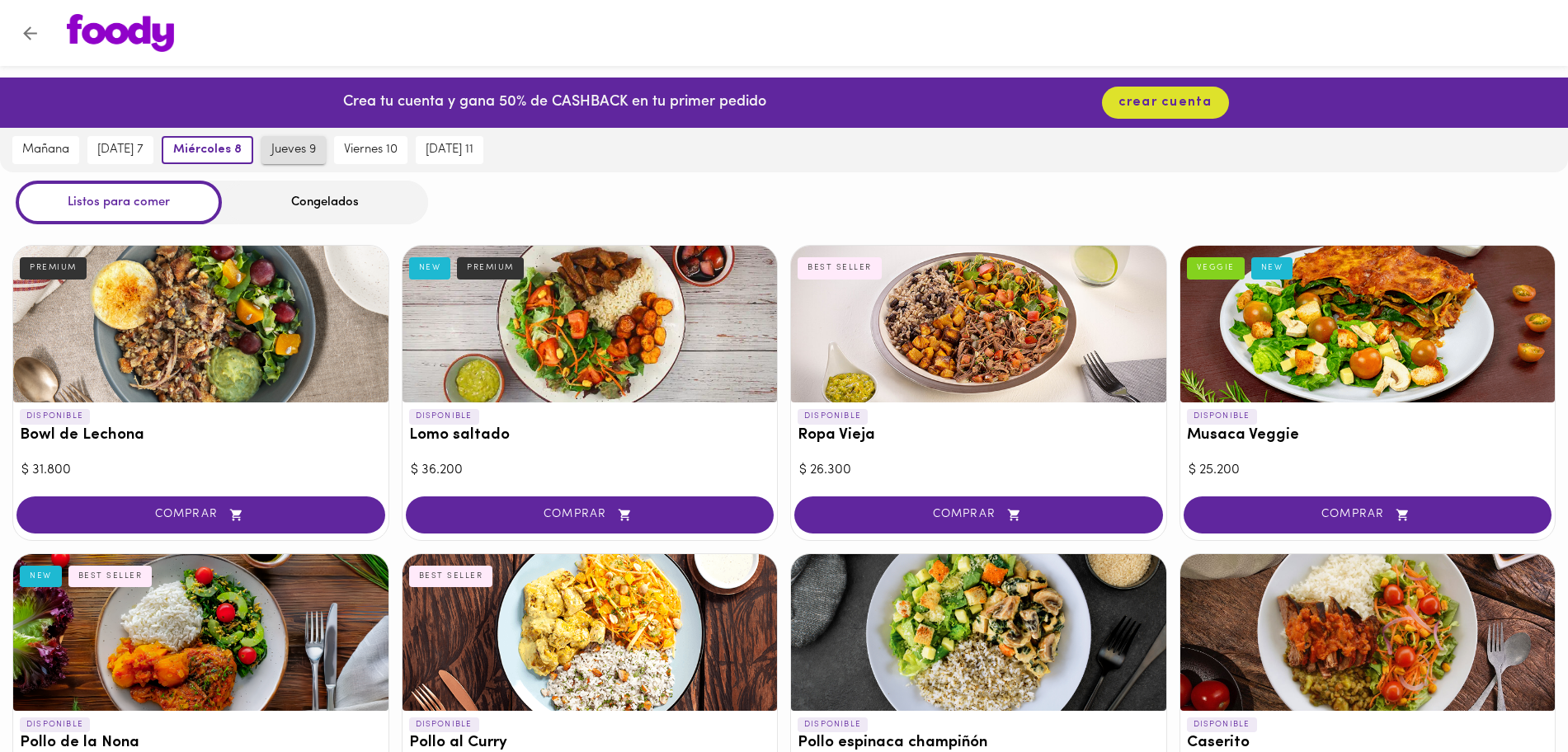
click at [301, 152] on span "jueves 9" at bounding box center [294, 150] width 45 height 15
click at [362, 154] on span "viernes 10" at bounding box center [370, 150] width 54 height 15
click at [408, 154] on button "viernes 10" at bounding box center [367, 150] width 82 height 28
click at [429, 160] on button "[DATE] 11" at bounding box center [450, 150] width 68 height 28
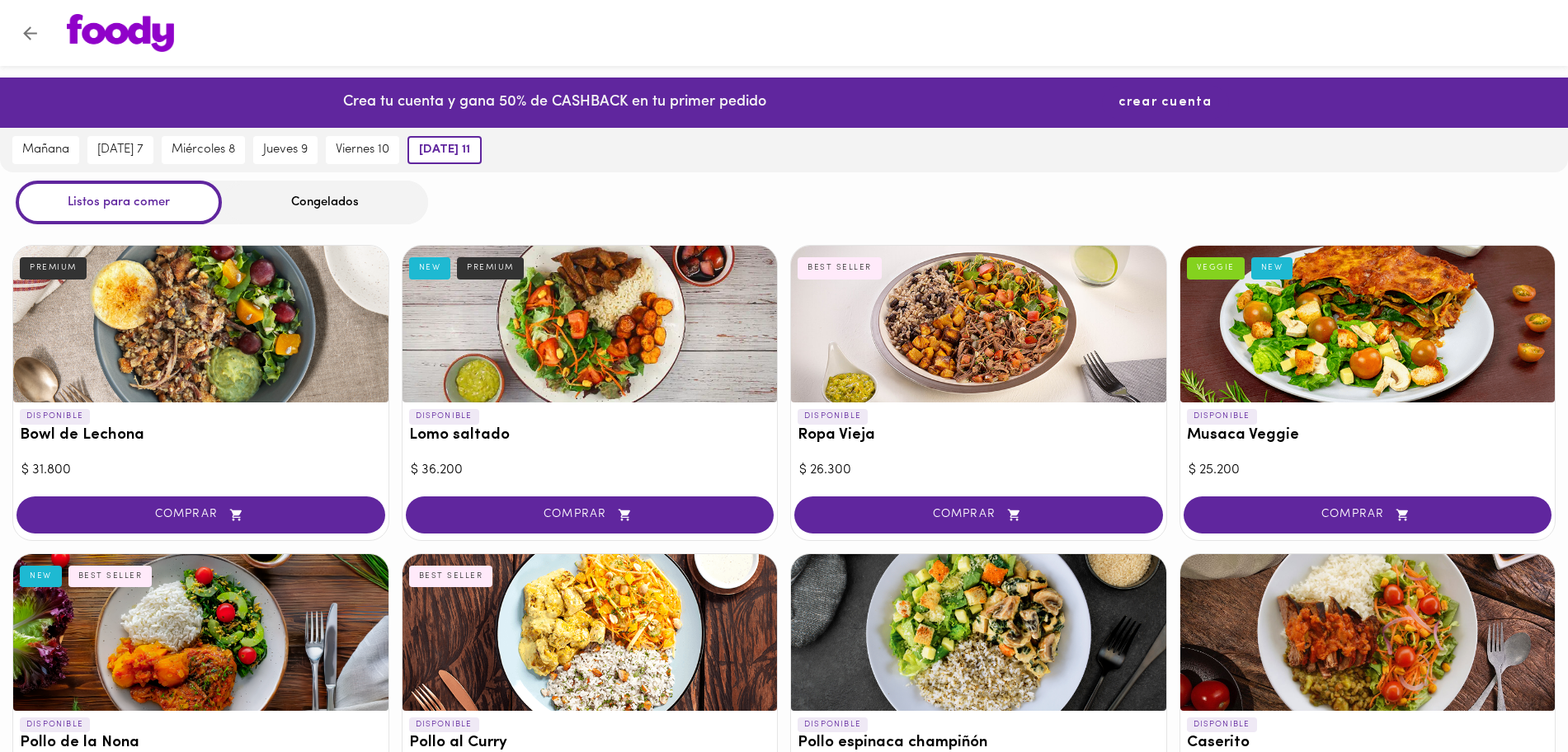
click at [1170, 105] on span "crear cuenta" at bounding box center [1166, 102] width 94 height 16
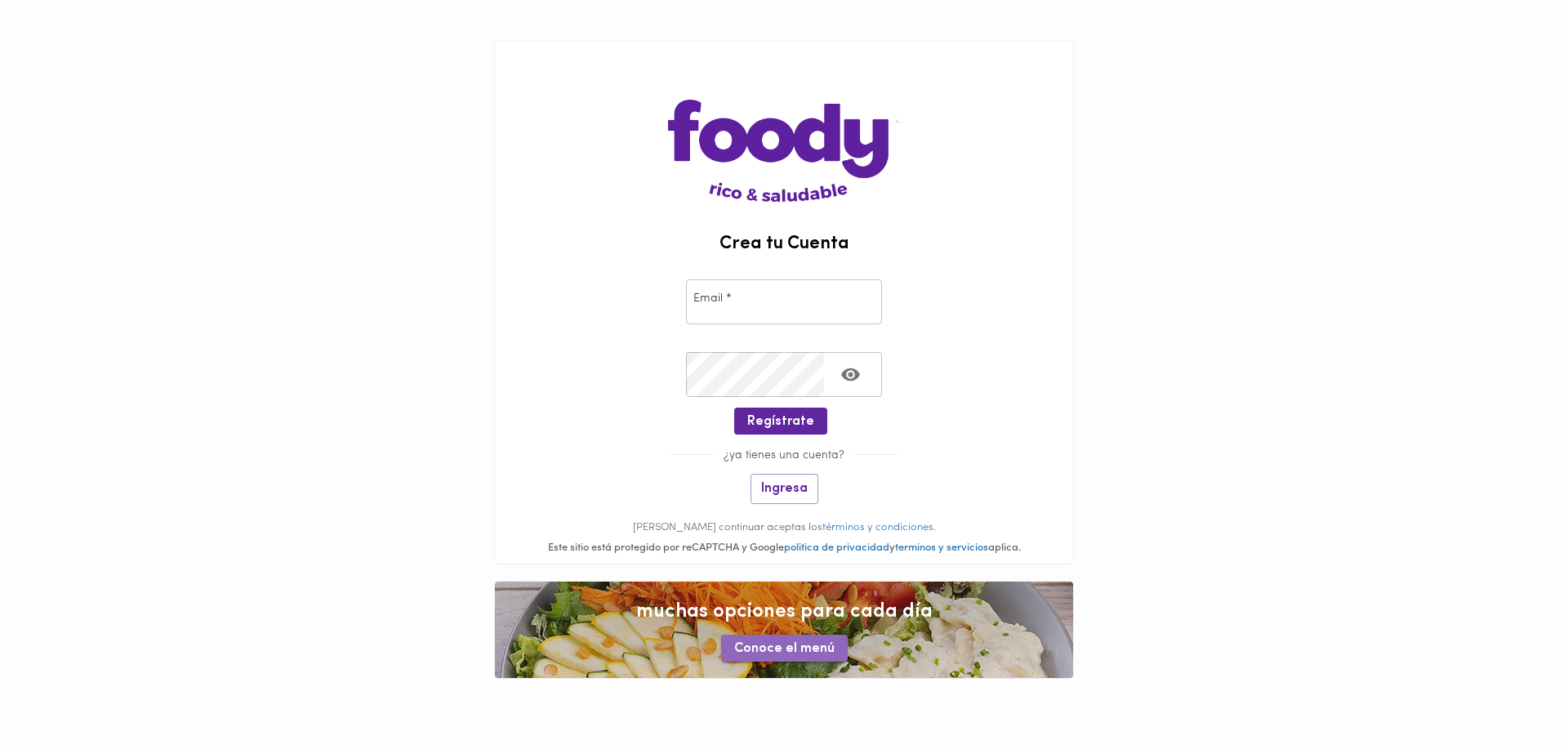
click at [811, 595] on button "Conoce el menú" at bounding box center [784, 648] width 127 height 27
